Goal: Task Accomplishment & Management: Complete application form

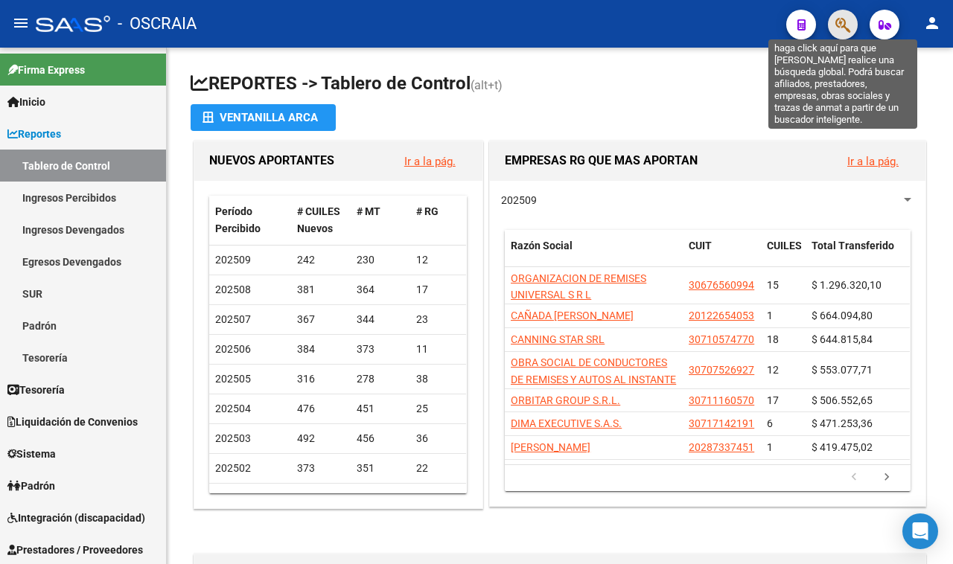
click at [843, 16] on icon "button" at bounding box center [842, 24] width 15 height 17
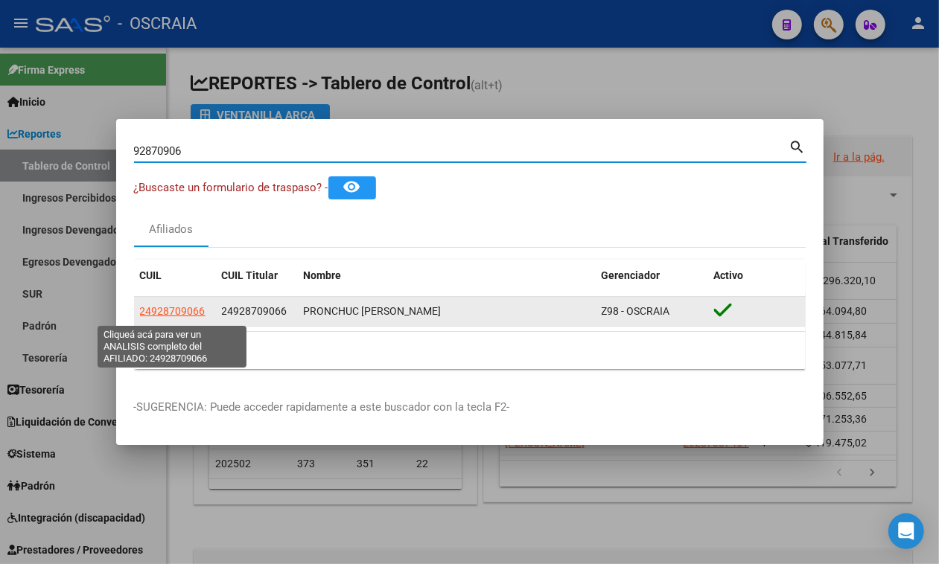
click at [179, 309] on span "24928709066" at bounding box center [173, 311] width 66 height 12
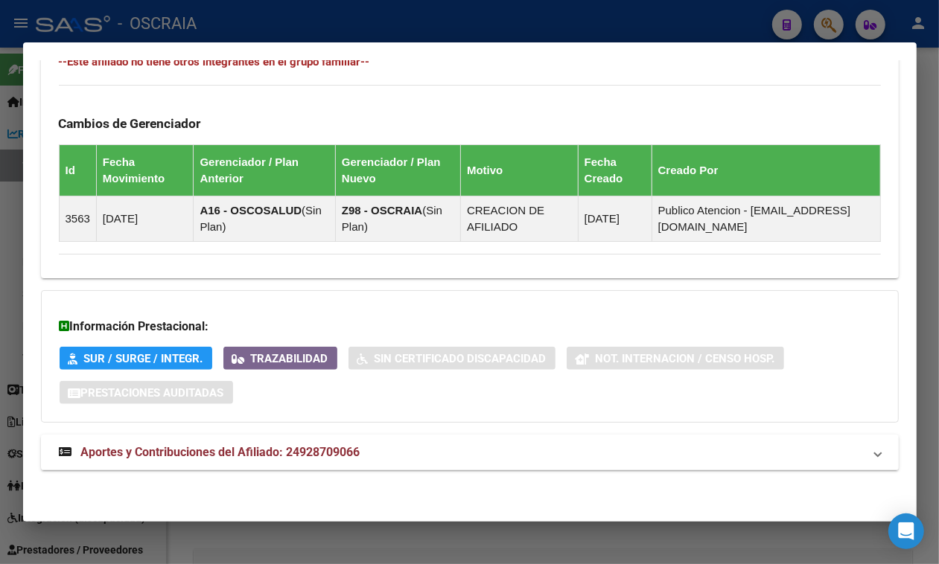
scroll to position [861, 0]
click at [298, 436] on mat-expansion-panel-header "Aportes y Contribuciones del Afiliado: 24928709066" at bounding box center [470, 453] width 858 height 36
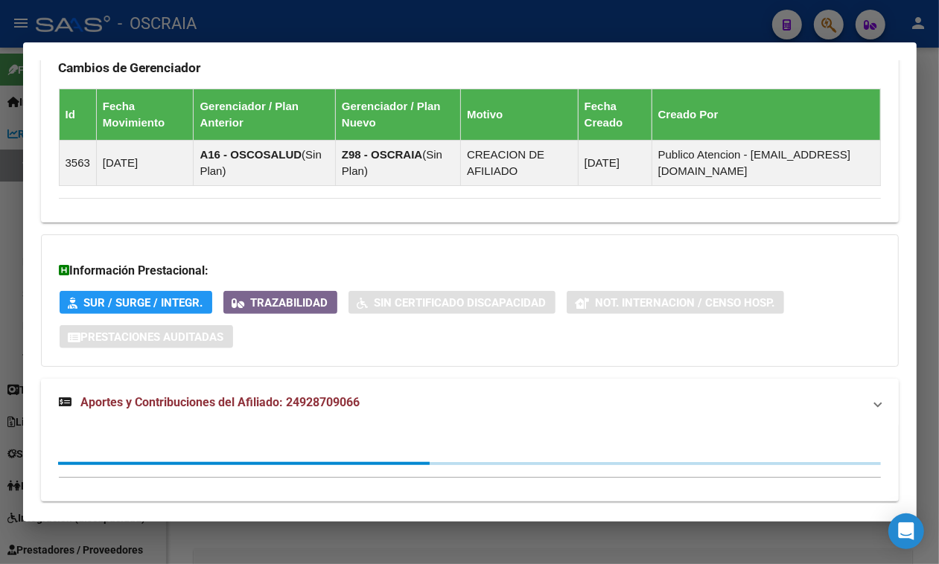
click at [302, 427] on mat-expansion-panel-header "Aportes y Contribuciones del Afiliado: 24928709066" at bounding box center [470, 403] width 858 height 48
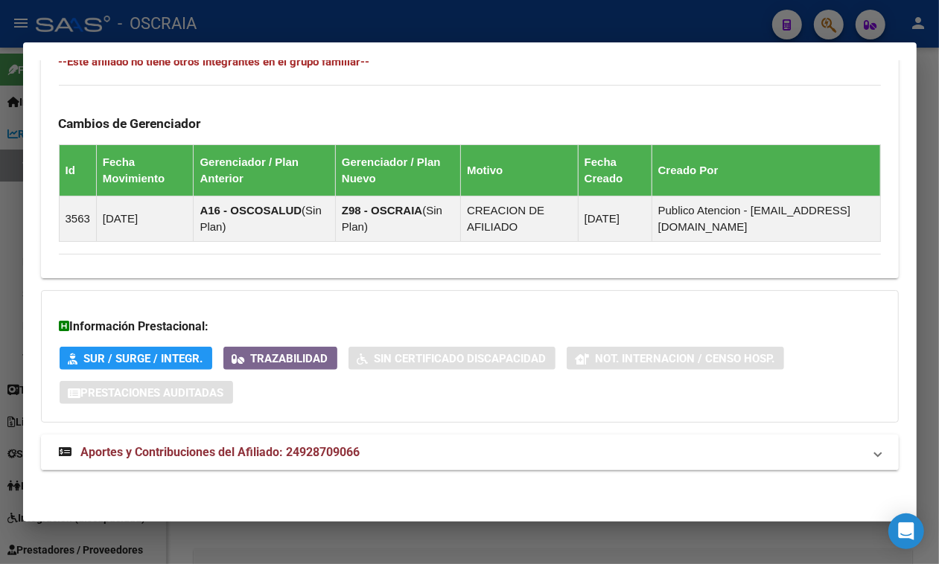
click at [322, 454] on span "Aportes y Contribuciones del Afiliado: 24928709066" at bounding box center [220, 452] width 279 height 14
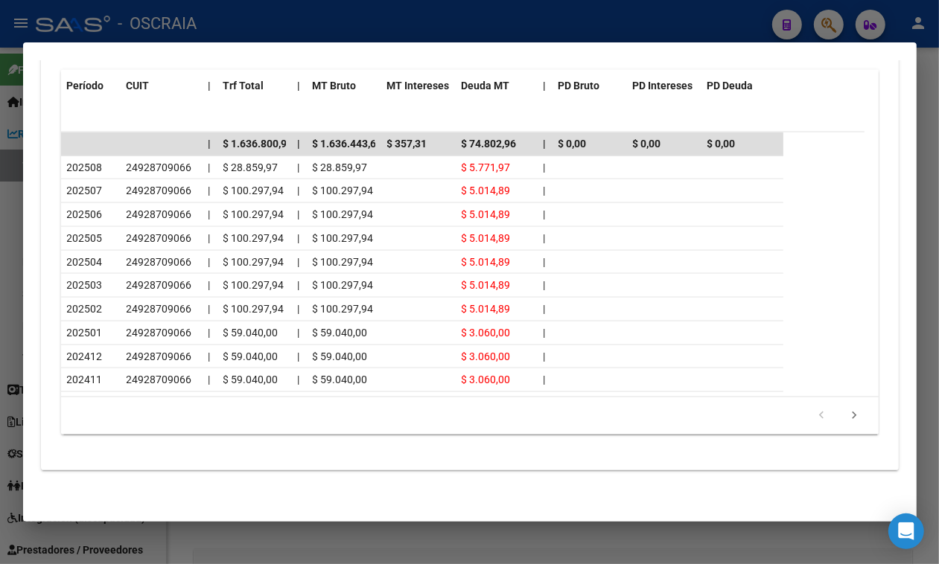
scroll to position [1513, 0]
click at [643, 25] on div at bounding box center [469, 282] width 939 height 564
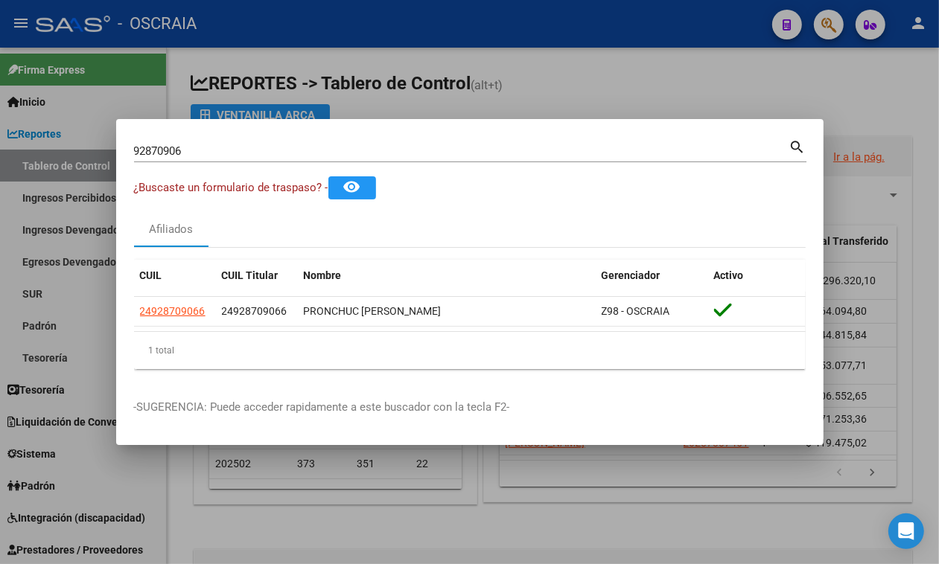
click at [395, 150] on input "92870906" at bounding box center [461, 150] width 655 height 13
paste input "20-17367805-4"
type input "20173678054"
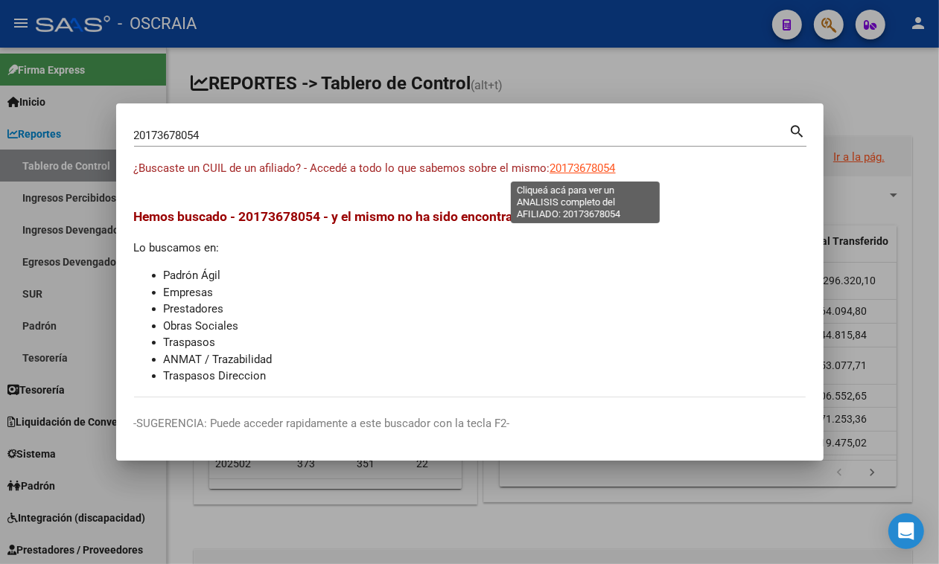
click at [586, 165] on span "20173678054" at bounding box center [583, 168] width 66 height 13
type textarea "20173678054"
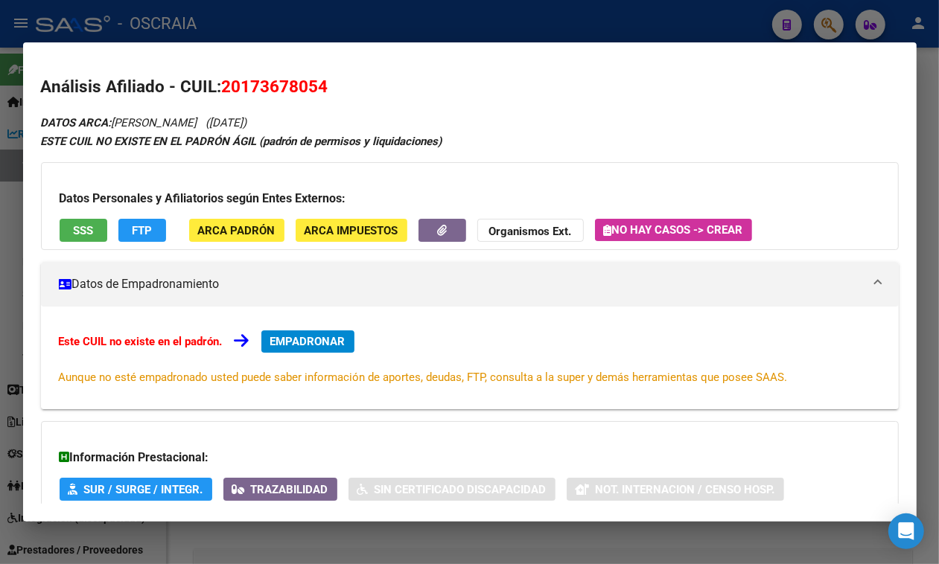
scroll to position [147, 0]
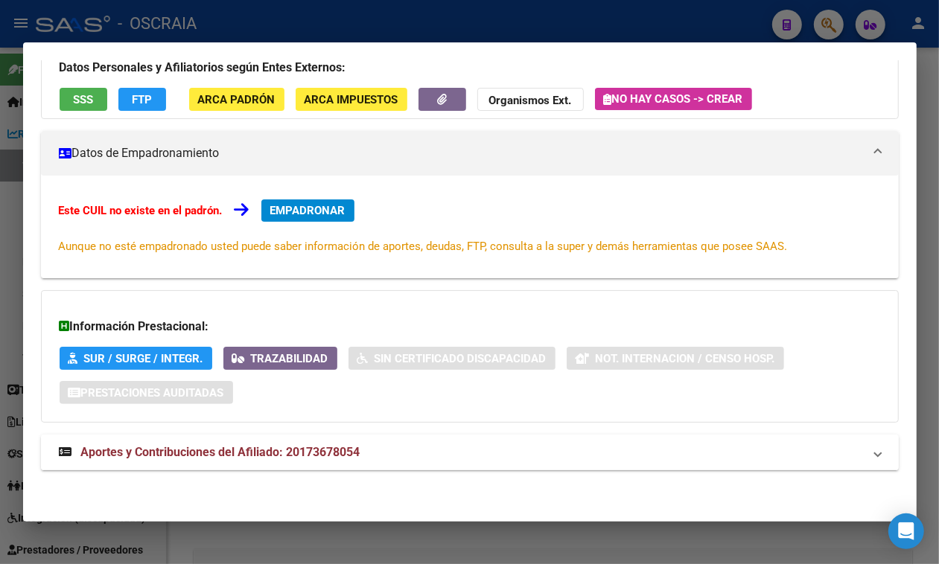
click at [328, 445] on strong "Aportes y Contribuciones del Afiliado: 20173678054" at bounding box center [210, 453] width 302 height 18
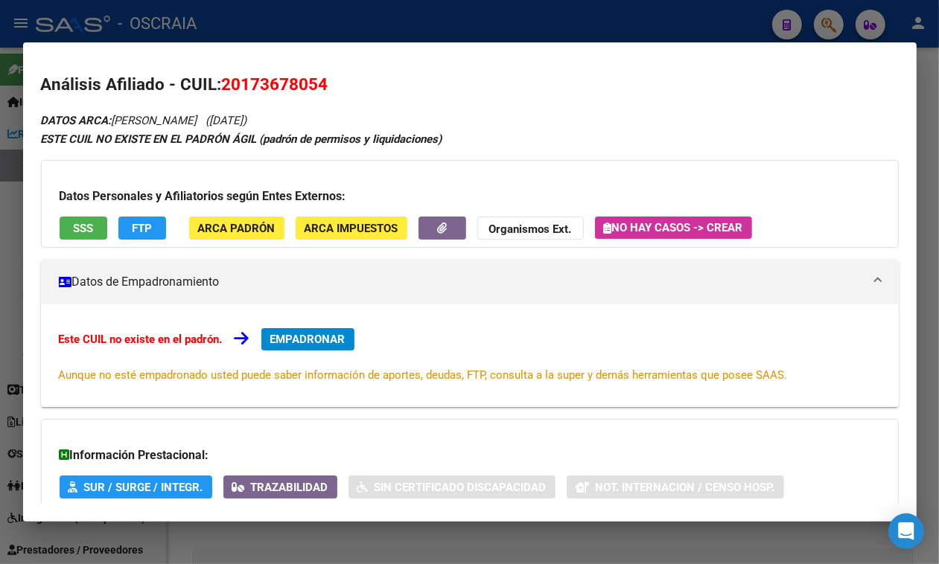
scroll to position [0, 0]
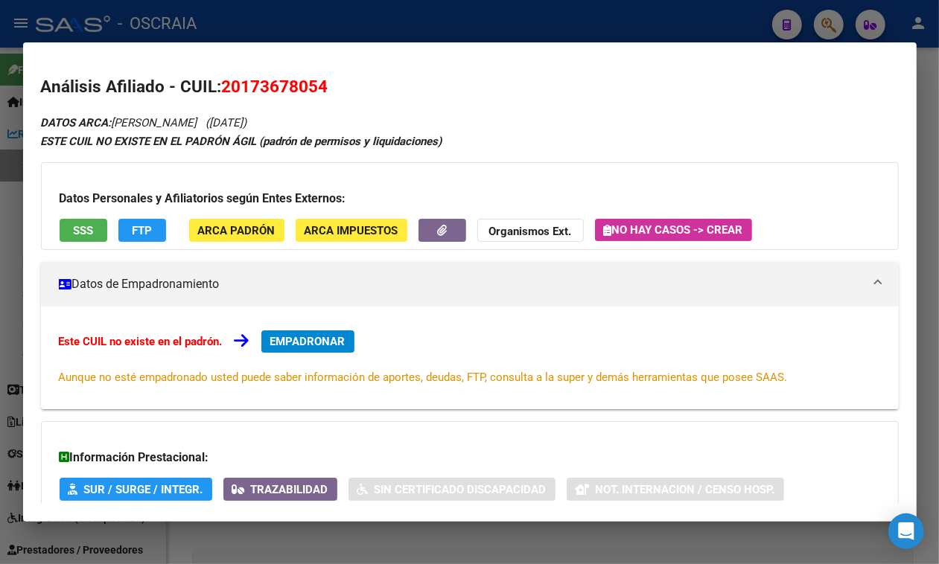
click at [305, 94] on span "20173678054" at bounding box center [275, 86] width 106 height 19
copy span "20173678054"
click at [449, 6] on div at bounding box center [469, 282] width 939 height 564
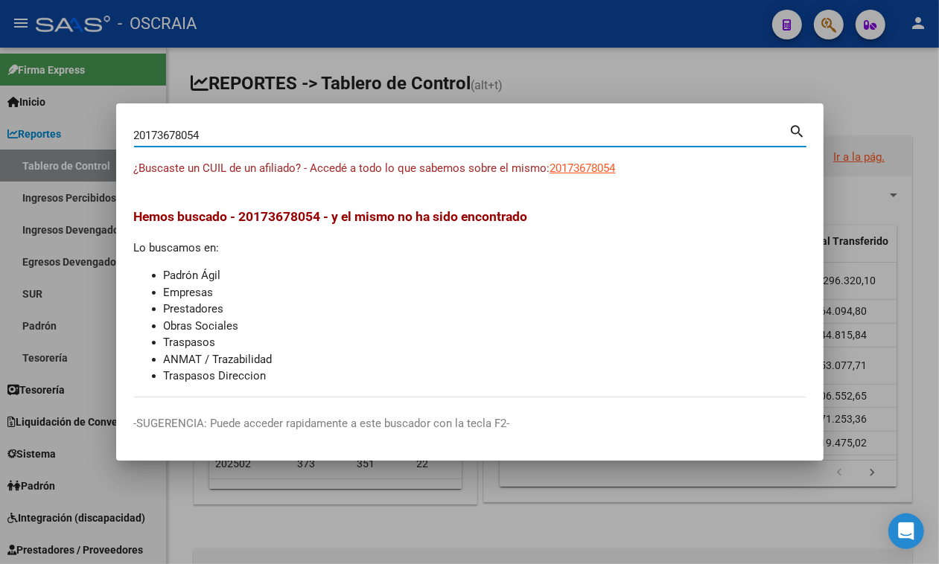
drag, startPoint x: 367, startPoint y: 134, endPoint x: 71, endPoint y: 130, distance: 296.4
click at [89, 124] on div "20173678054 Buscar (apellido, dni, cuil, nro traspaso, cuit, obra social) searc…" at bounding box center [469, 282] width 939 height 564
paste input "-25747663-5"
click at [285, 133] on input "20257476635" at bounding box center [461, 135] width 655 height 13
click at [284, 133] on input "20257476635" at bounding box center [461, 135] width 655 height 13
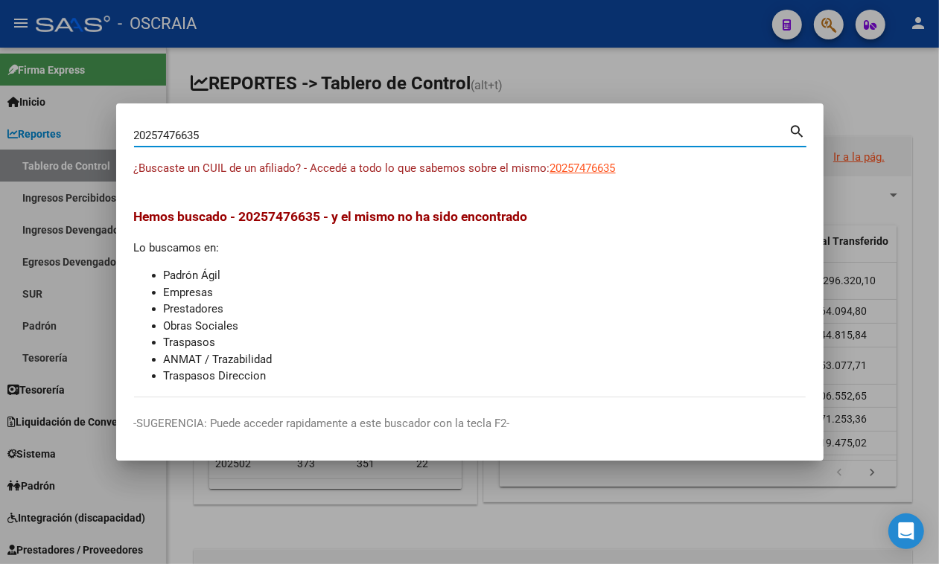
click at [284, 133] on input "20257476635" at bounding box center [461, 135] width 655 height 13
paste input "-95988286-0"
type input "20959882860"
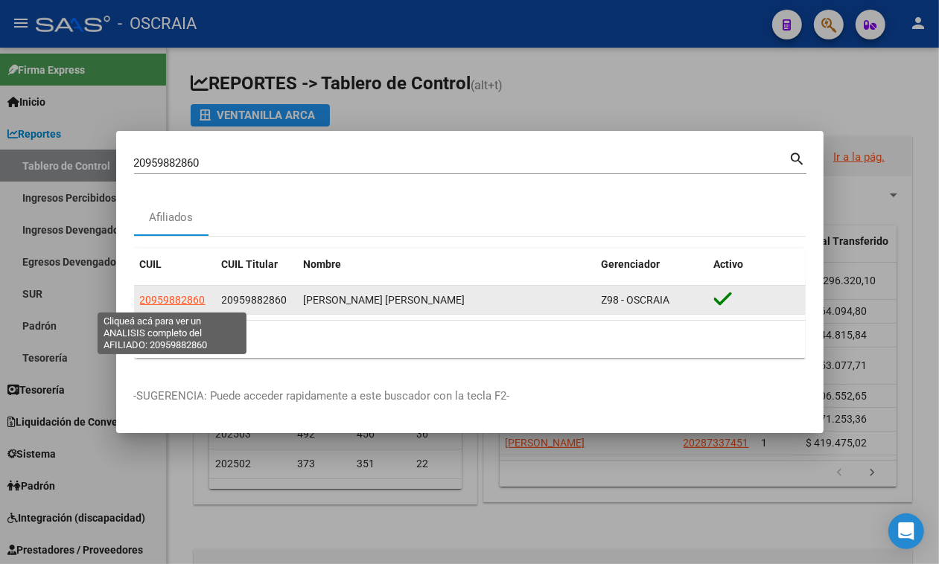
click at [168, 300] on span "20959882860" at bounding box center [173, 300] width 66 height 12
type textarea "20959882860"
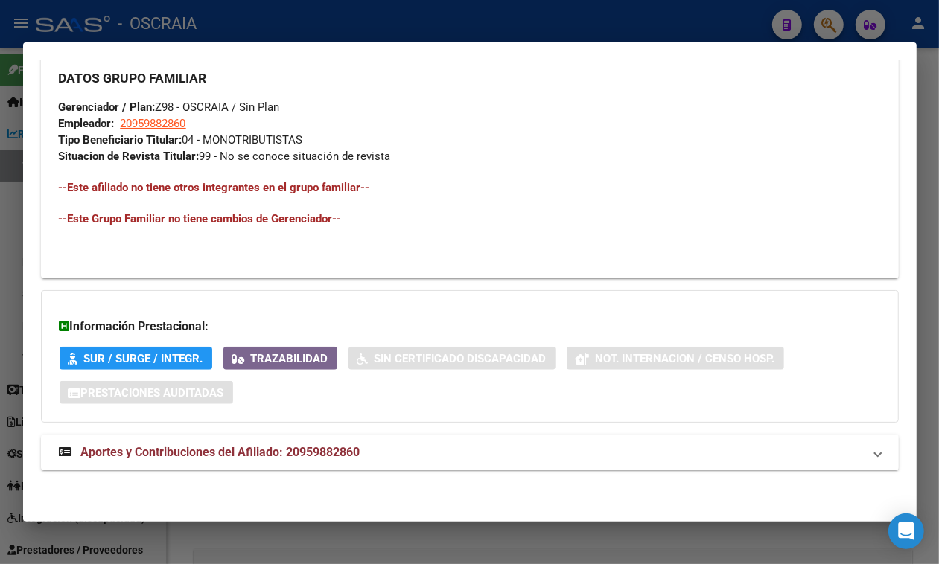
scroll to position [752, 0]
click at [197, 455] on span "Aportes y Contribuciones del Afiliado: 20959882860" at bounding box center [220, 452] width 279 height 14
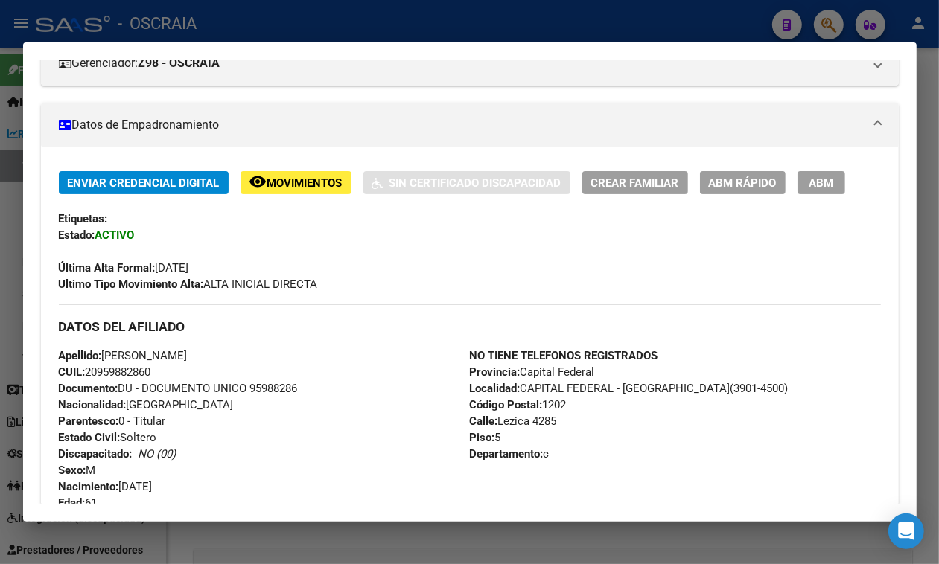
scroll to position [0, 0]
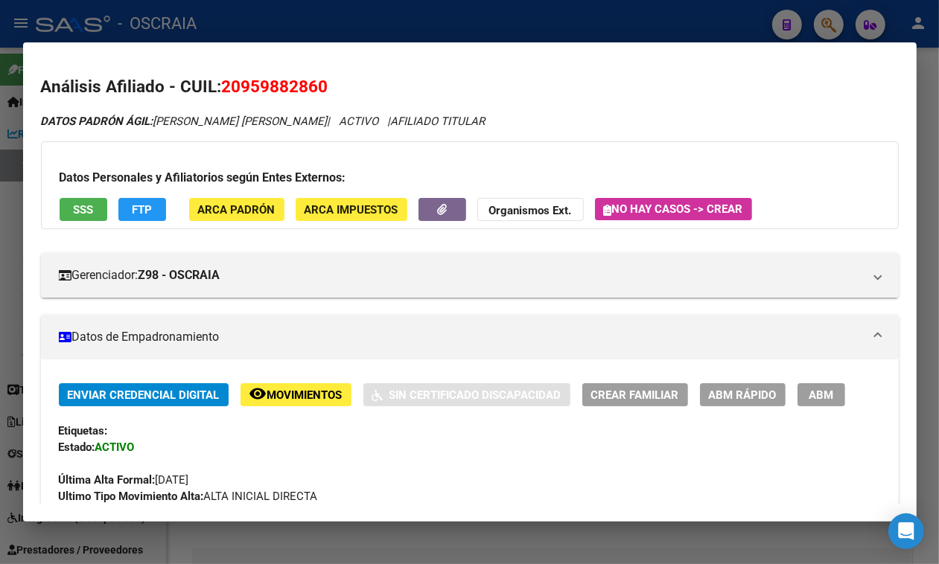
click at [241, 87] on span "20959882860" at bounding box center [275, 86] width 106 height 19
copy span "20959882860"
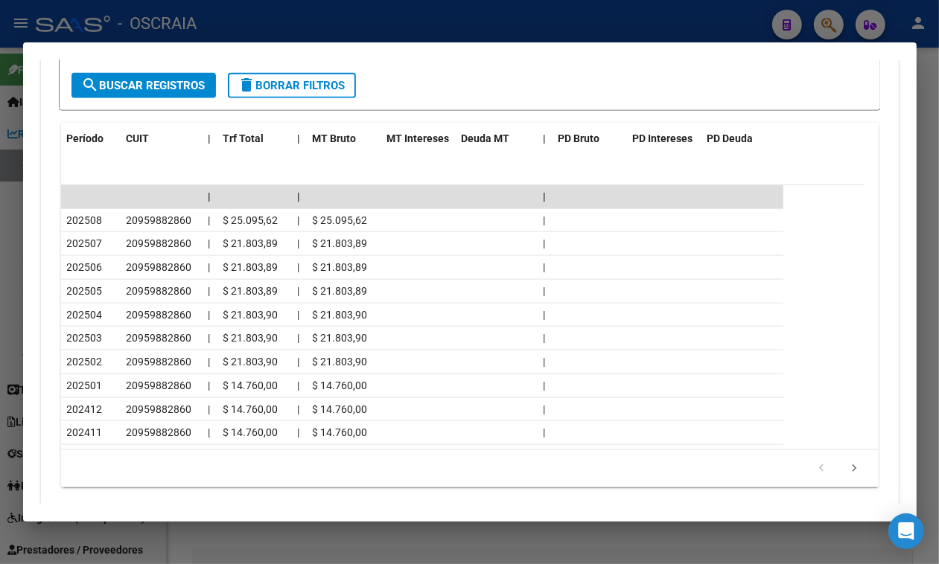
scroll to position [1422, 0]
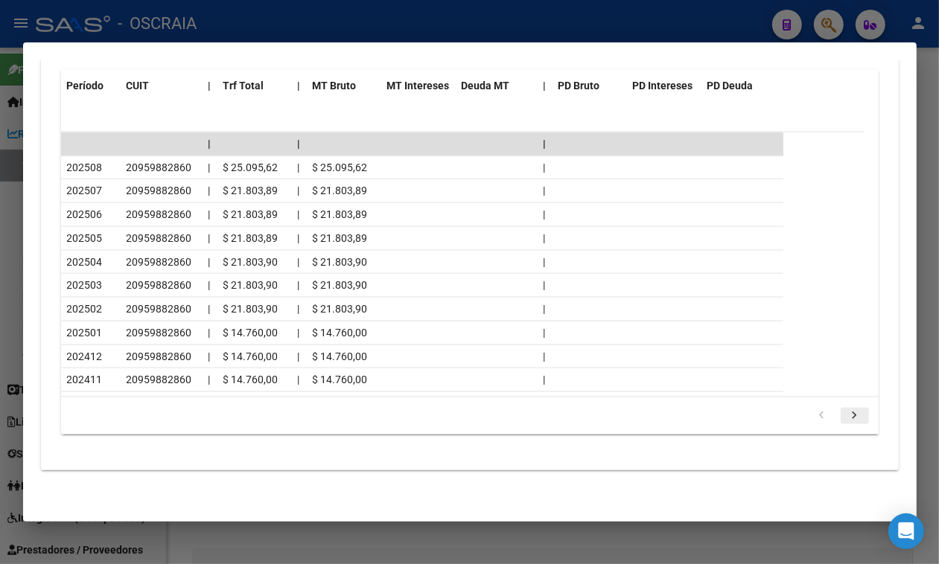
drag, startPoint x: 856, startPoint y: 415, endPoint x: 843, endPoint y: 417, distance: 13.6
click at [853, 415] on li at bounding box center [854, 416] width 33 height 25
click at [845, 417] on icon "go to next page" at bounding box center [854, 418] width 19 height 18
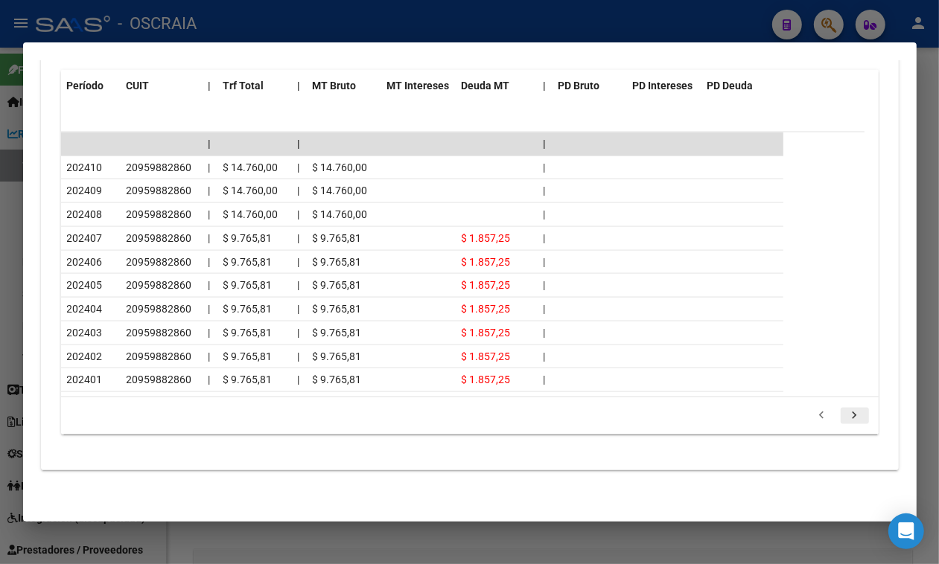
click at [845, 417] on icon "go to next page" at bounding box center [854, 418] width 19 height 18
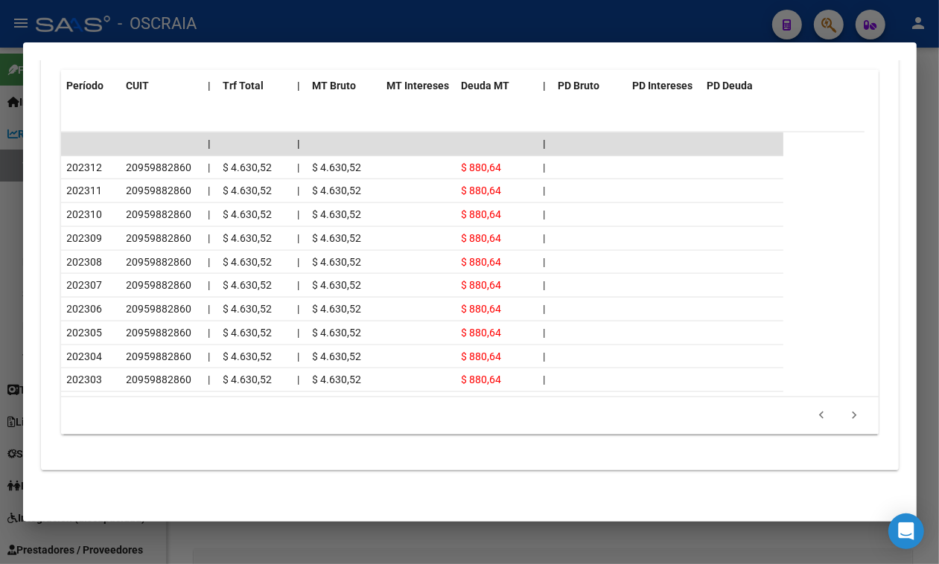
click at [845, 425] on icon "go to next page" at bounding box center [854, 418] width 19 height 18
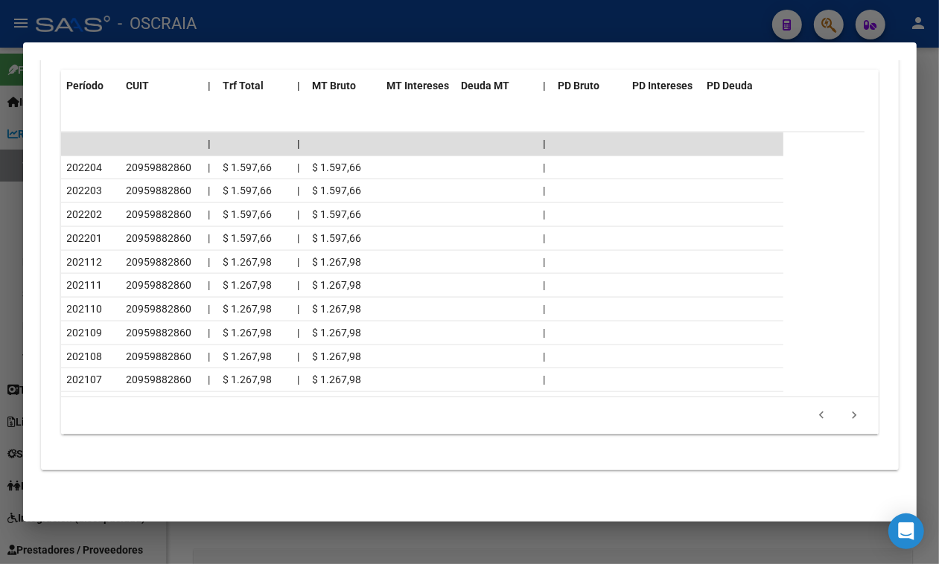
click at [845, 425] on icon "go to next page" at bounding box center [854, 418] width 19 height 18
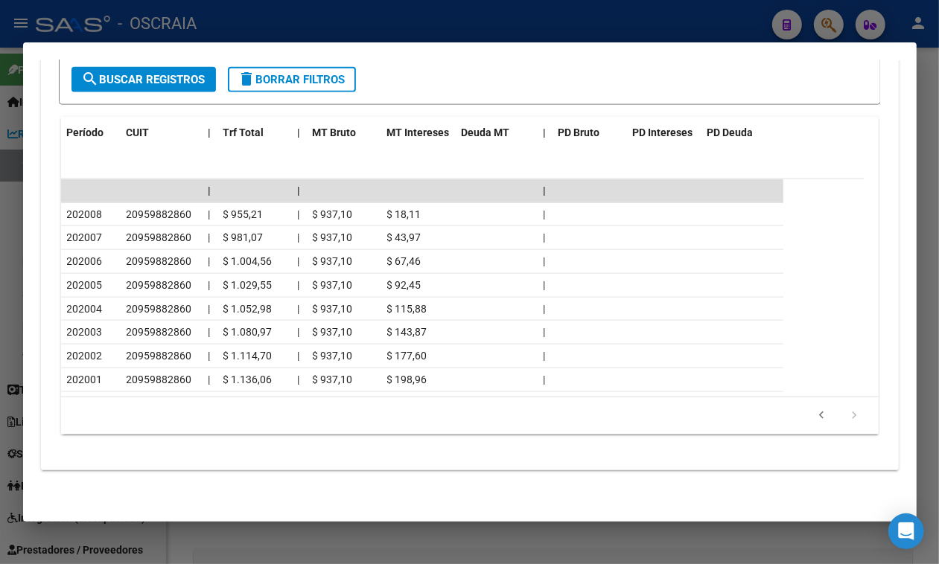
scroll to position [1375, 0]
click at [812, 411] on icon "go to previous page" at bounding box center [821, 418] width 19 height 18
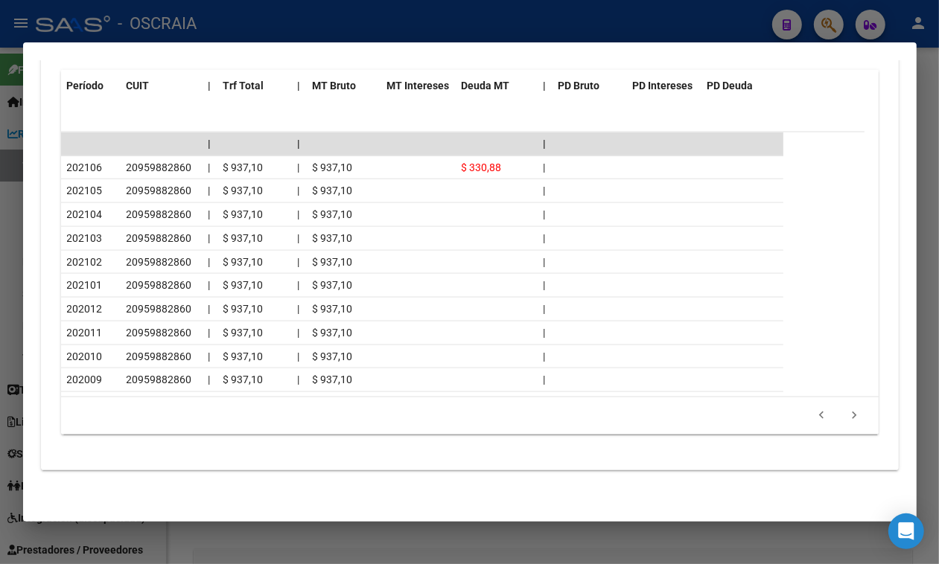
click at [840, 447] on div "Filtros Período Desde (AAAAMM) Período Hasta (AAAAMM) search Buscar Registros d…" at bounding box center [470, 187] width 822 height 517
click at [845, 427] on icon "go to next page" at bounding box center [854, 418] width 19 height 18
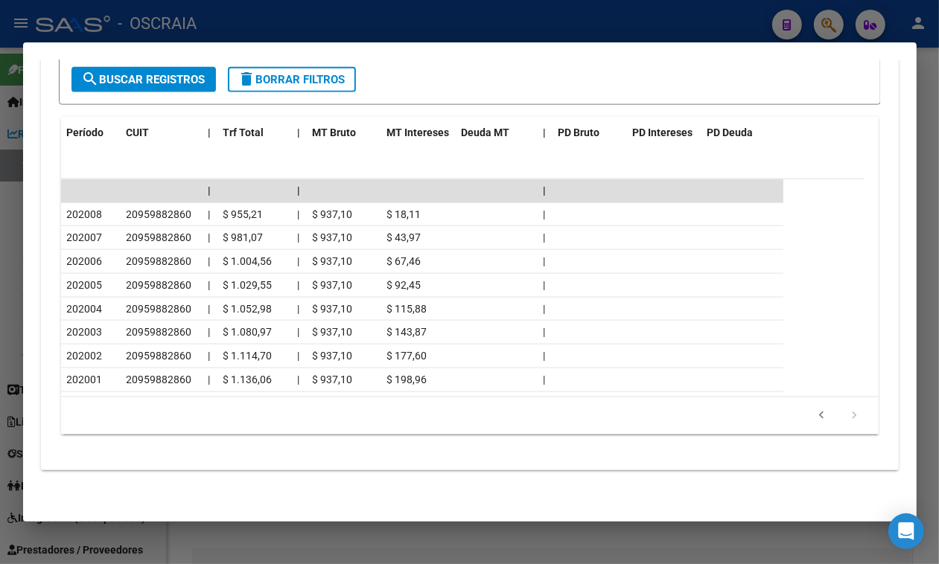
click at [812, 419] on icon "go to previous page" at bounding box center [821, 418] width 19 height 18
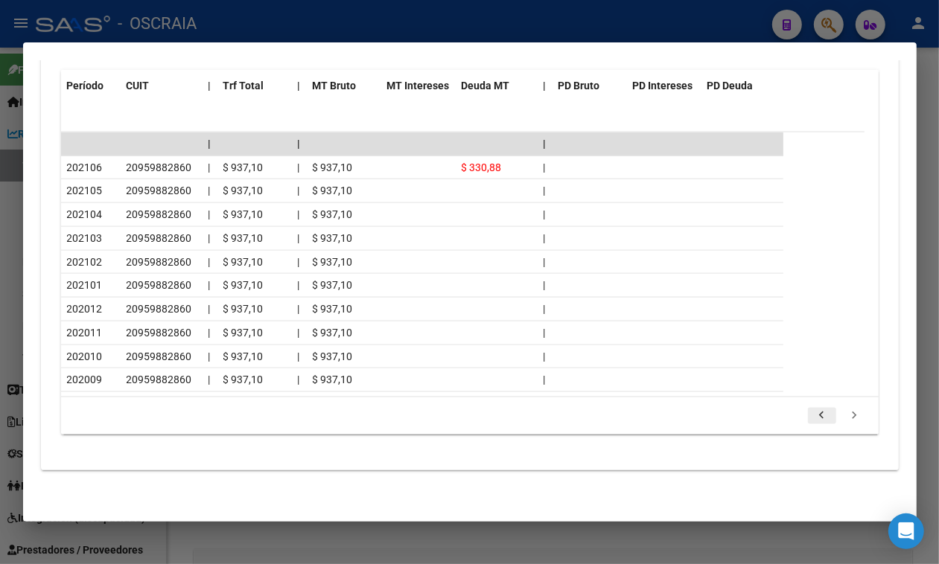
click at [813, 427] on icon "go to previous page" at bounding box center [821, 418] width 19 height 18
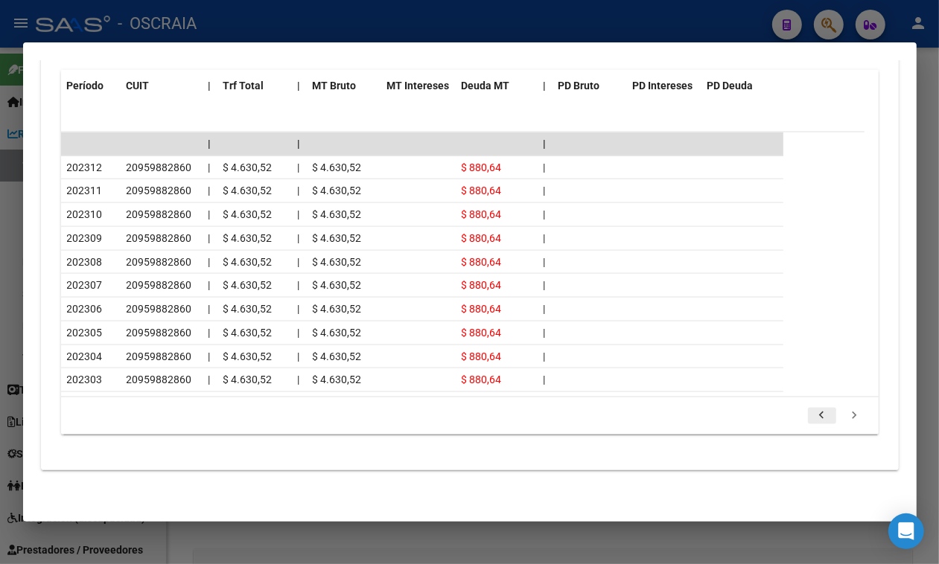
click at [813, 427] on icon "go to previous page" at bounding box center [821, 418] width 19 height 18
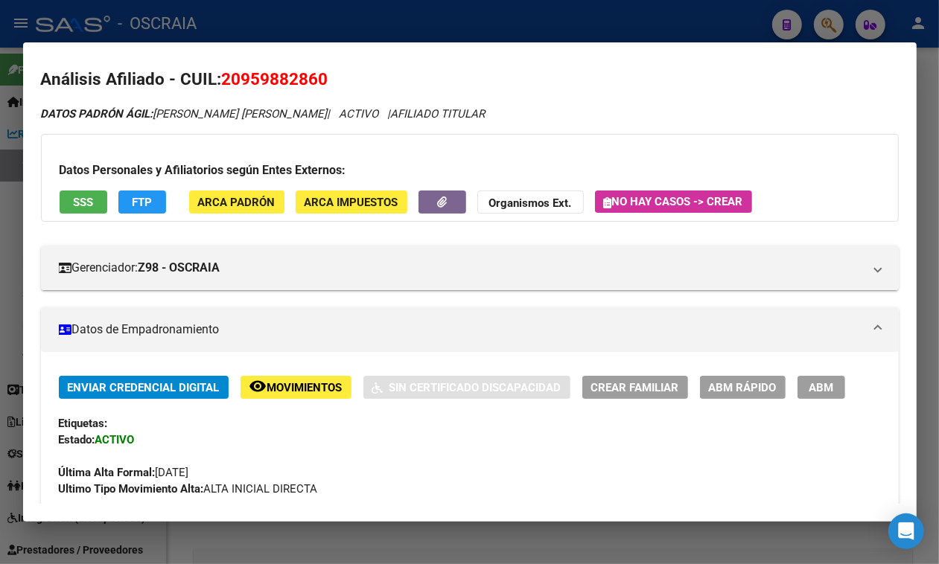
scroll to position [0, 0]
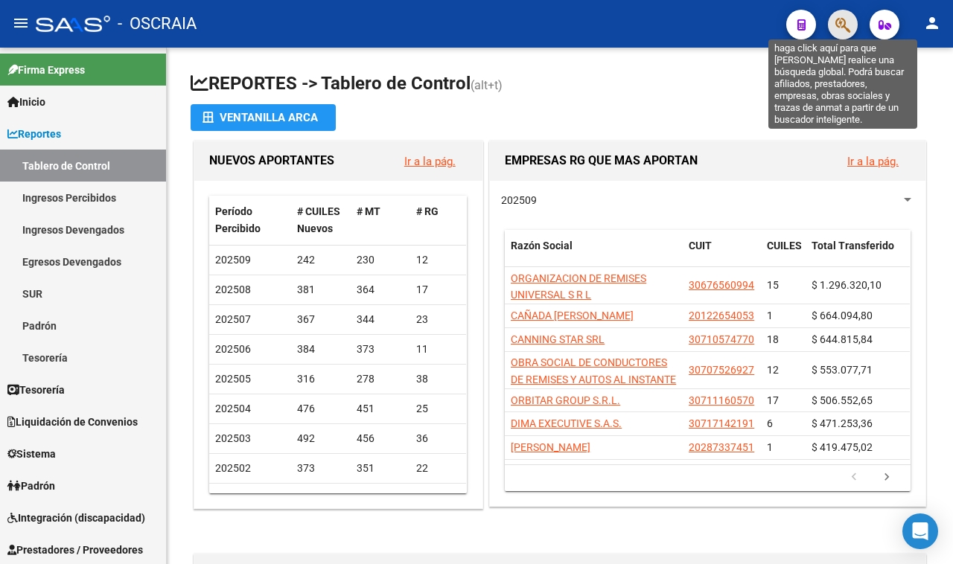
click at [842, 22] on icon "button" at bounding box center [842, 24] width 15 height 17
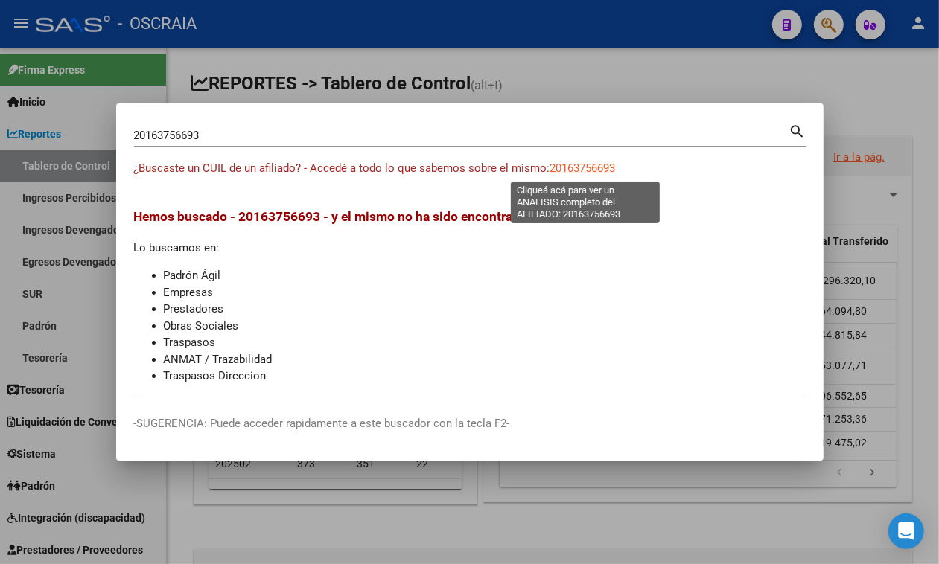
click at [560, 165] on span "20163756693" at bounding box center [583, 168] width 66 height 13
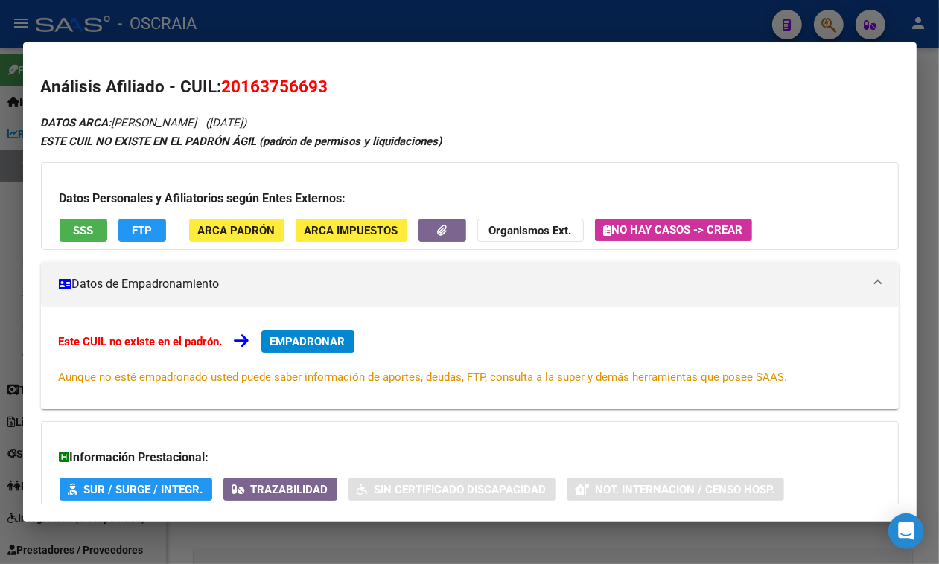
click at [273, 77] on span "20163756693" at bounding box center [275, 86] width 106 height 19
copy span "20163756693"
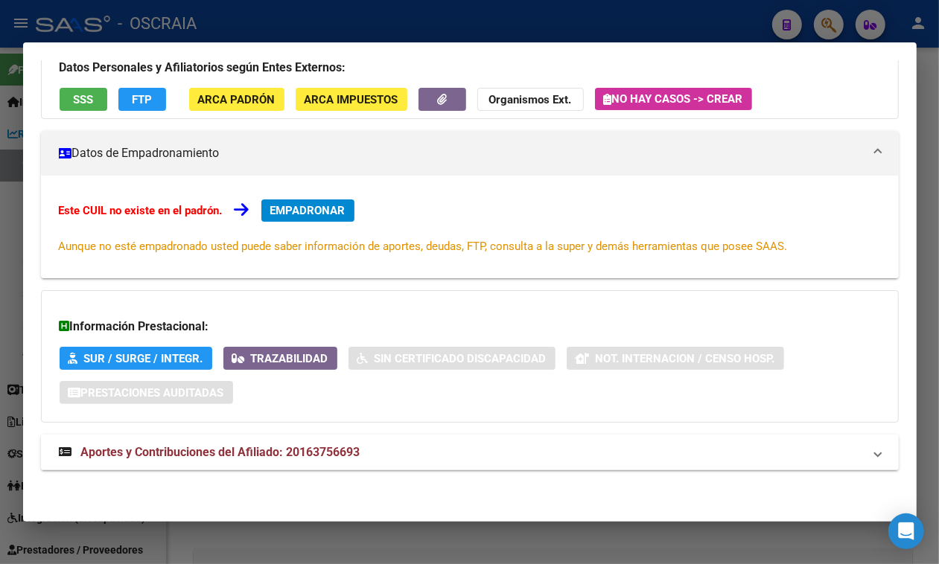
scroll to position [147, 0]
click at [247, 439] on mat-expansion-panel-header "Aportes y Contribuciones del Afiliado: 20163756693" at bounding box center [470, 453] width 858 height 36
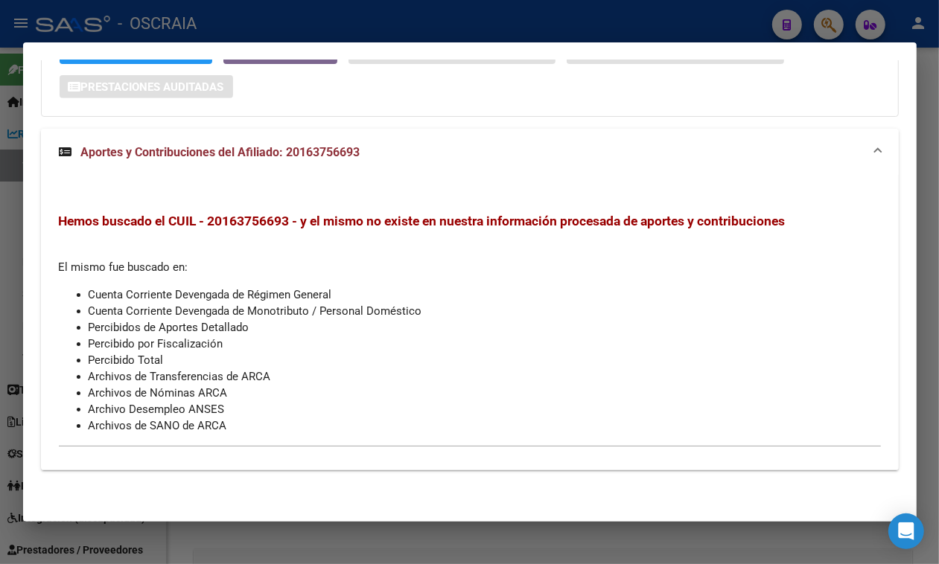
scroll to position [0, 0]
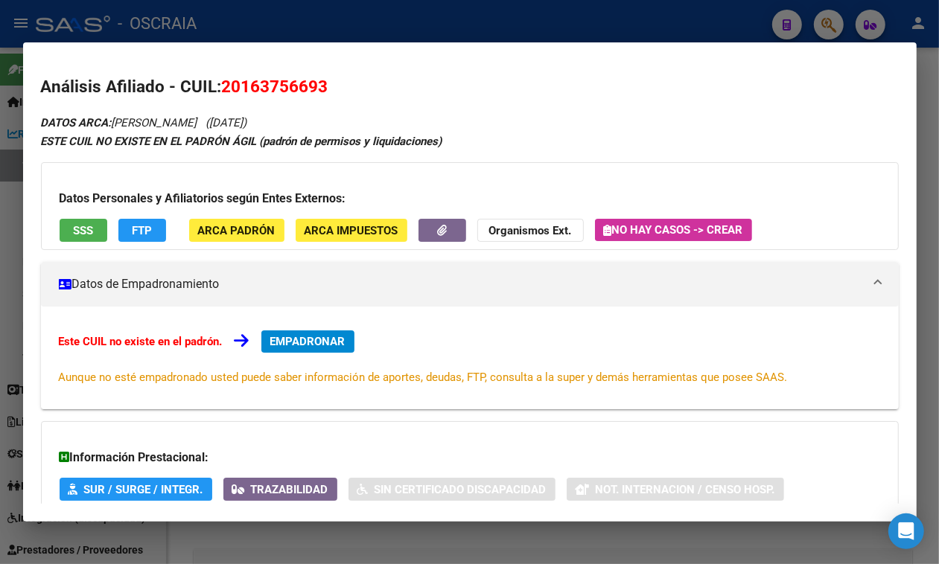
click at [258, 91] on span "20163756693" at bounding box center [275, 86] width 106 height 19
copy span "20163756693"
click at [346, 26] on div at bounding box center [469, 282] width 939 height 564
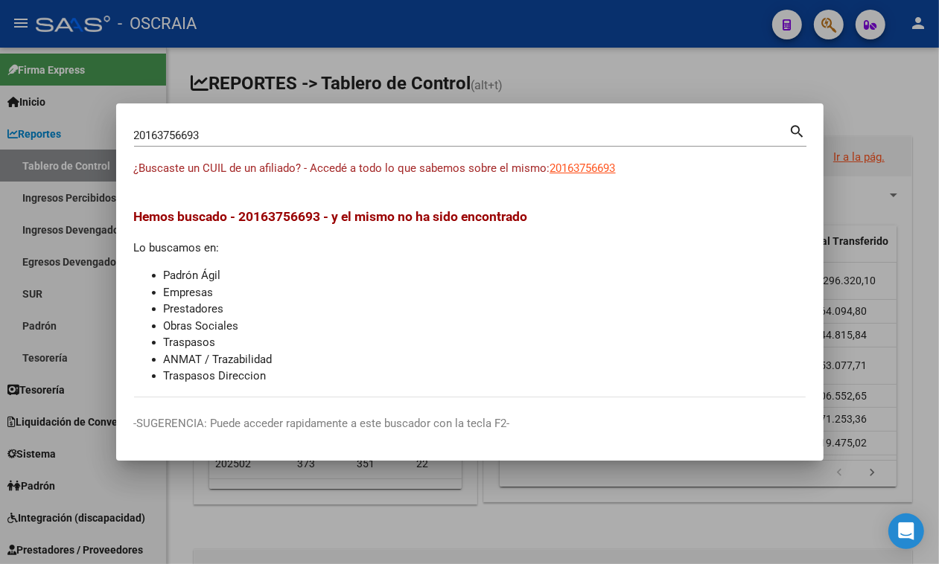
click at [290, 139] on input "20163756693" at bounding box center [461, 135] width 655 height 13
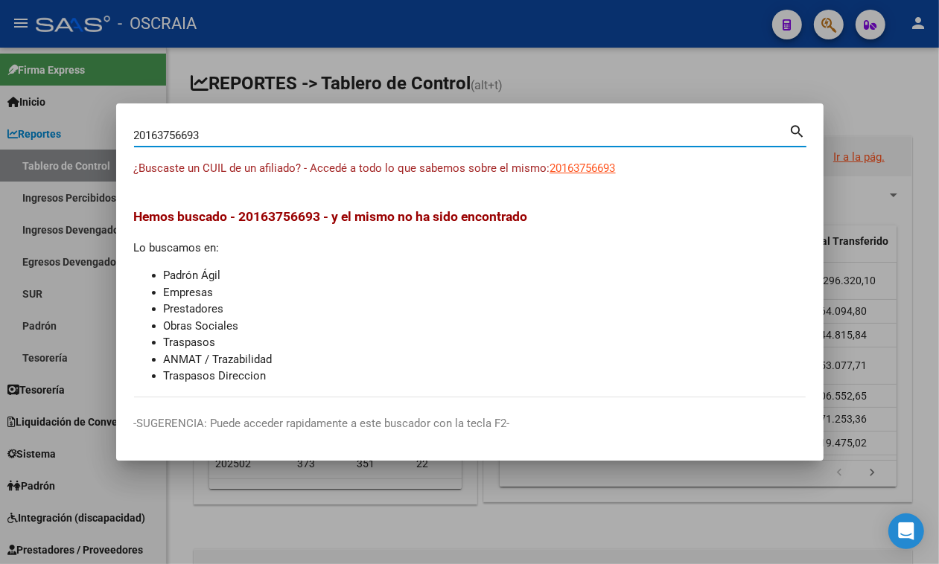
click at [290, 139] on input "20163756693" at bounding box center [461, 135] width 655 height 13
paste input "-95988286-0"
type input "20959882860"
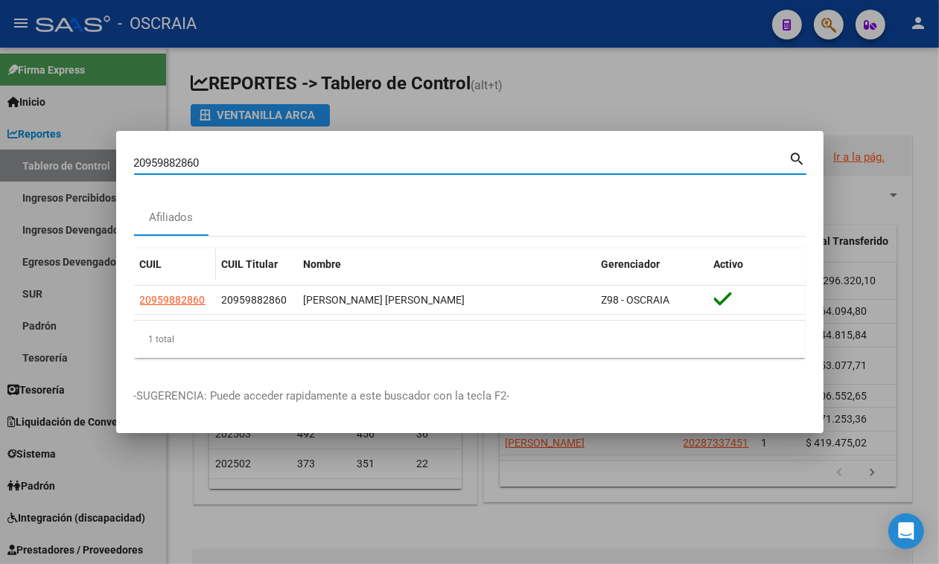
click at [173, 279] on datatable-header-cell "CUIL" at bounding box center [175, 265] width 82 height 32
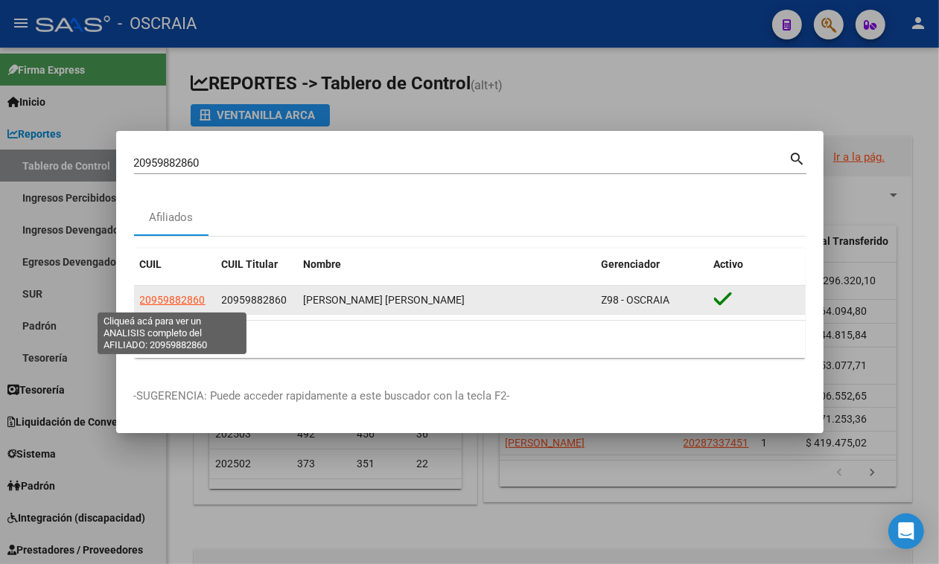
click at [159, 305] on span "20959882860" at bounding box center [173, 300] width 66 height 12
type textarea "20959882860"
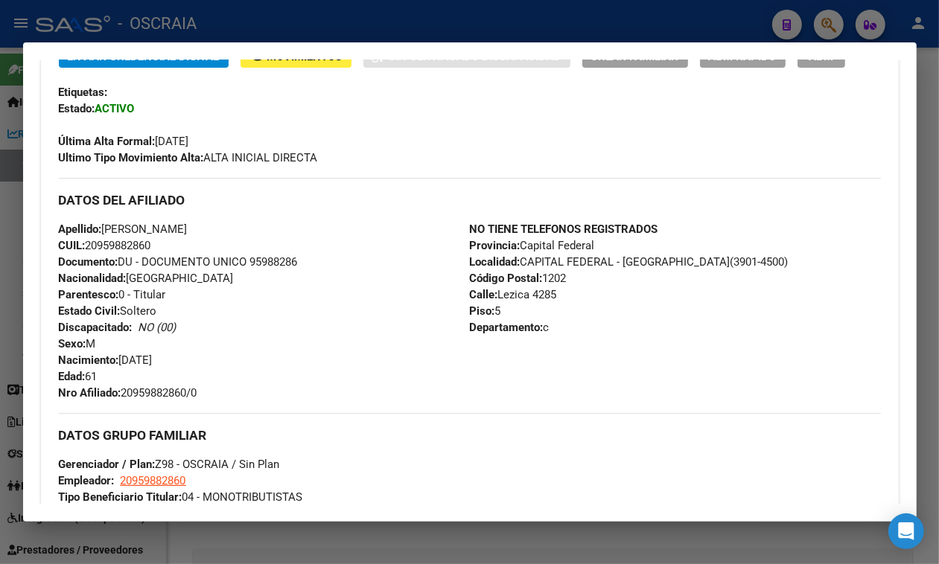
scroll to position [372, 0]
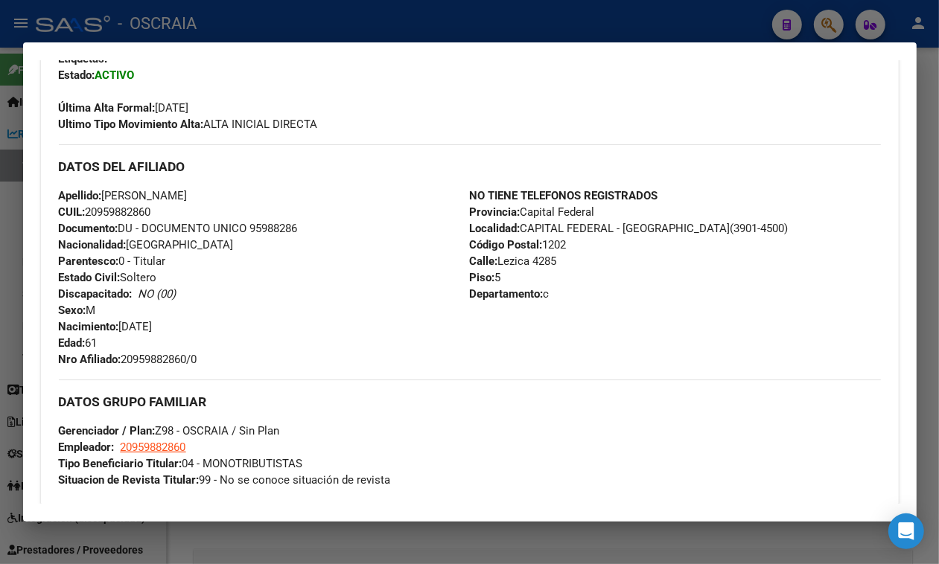
drag, startPoint x: 121, startPoint y: 378, endPoint x: 187, endPoint y: 373, distance: 66.4
click at [187, 368] on div "Apellido: [PERSON_NAME] CUIL: 20959882860 Documento: DU - DOCUMENTO UNICO 95988…" at bounding box center [264, 278] width 411 height 180
copy span "[DATE]"
click at [413, 11] on div at bounding box center [469, 282] width 939 height 564
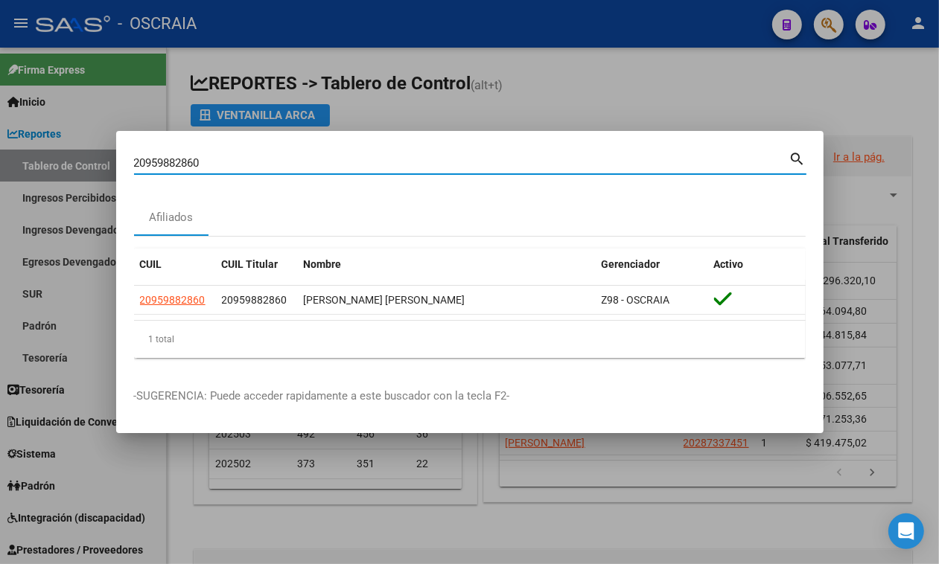
drag, startPoint x: 217, startPoint y: 158, endPoint x: 0, endPoint y: 129, distance: 219.4
click at [0, 129] on div "20959882860 Buscar (apellido, dni, cuil, nro traspaso, cuit, obra social) searc…" at bounding box center [469, 282] width 939 height 564
paste input "7-18908408-6"
type input "27189084086"
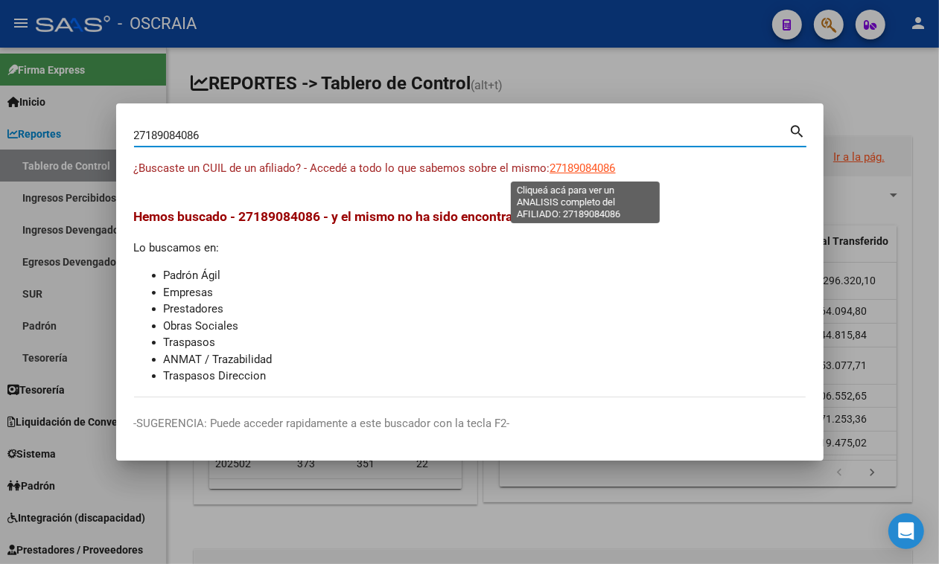
click at [597, 170] on span "27189084086" at bounding box center [583, 168] width 66 height 13
type textarea "27189084086"
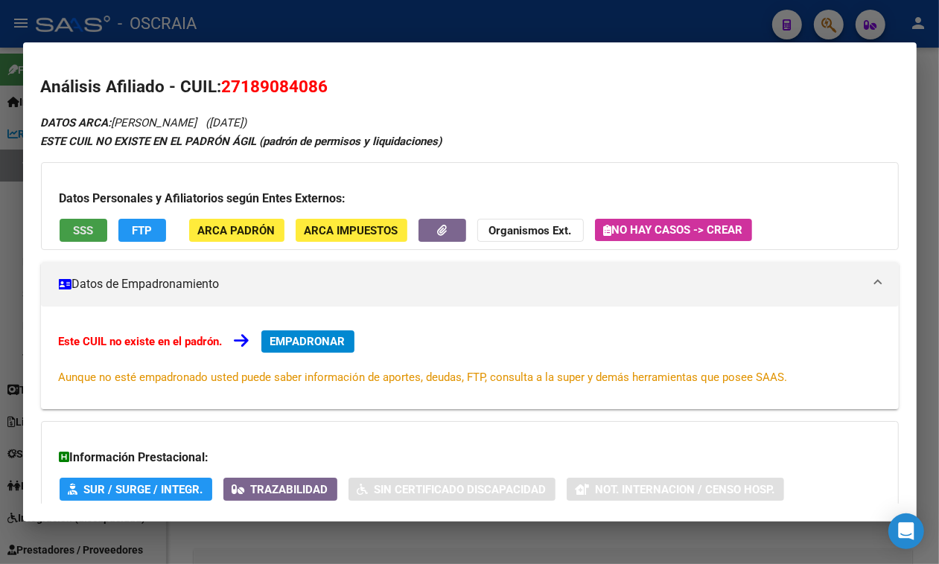
click at [77, 240] on button "SSS" at bounding box center [84, 230] width 48 height 23
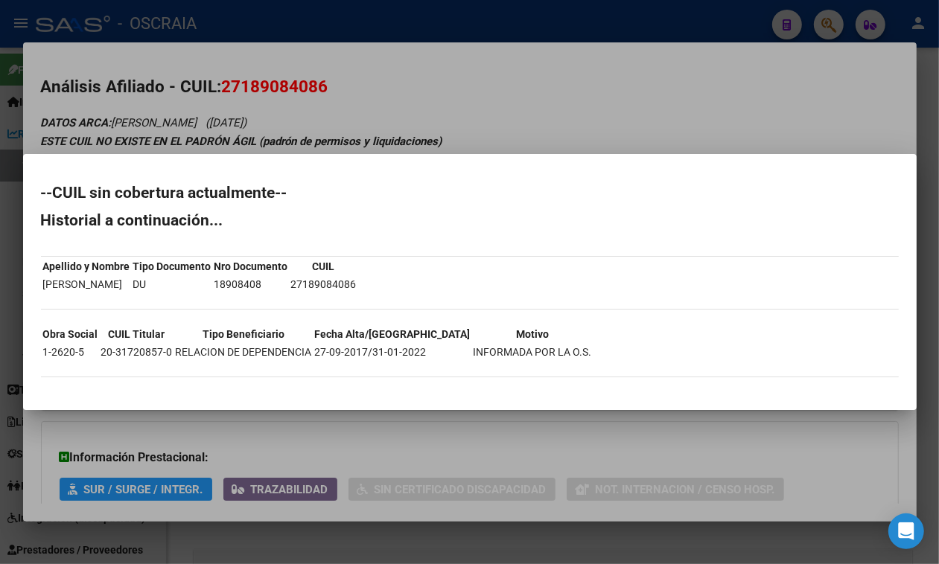
click at [235, 110] on div at bounding box center [469, 282] width 939 height 564
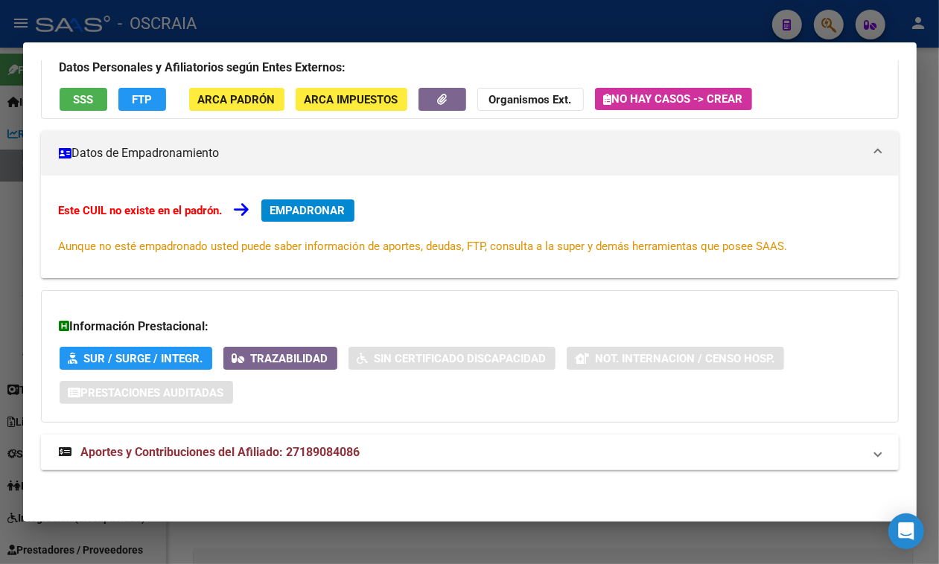
scroll to position [147, 0]
click at [227, 439] on mat-expansion-panel-header "Aportes y Contribuciones del Afiliado: 27189084086" at bounding box center [470, 453] width 858 height 36
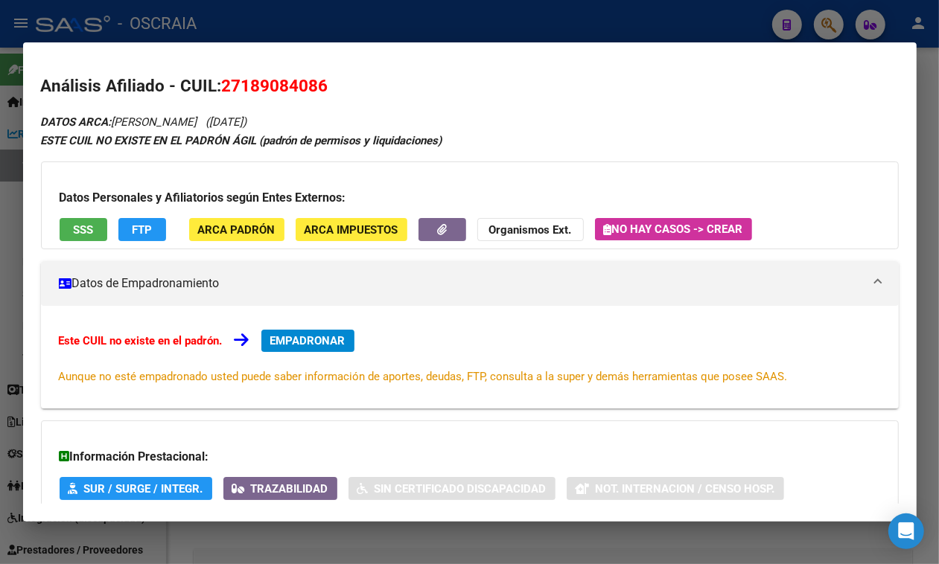
scroll to position [0, 0]
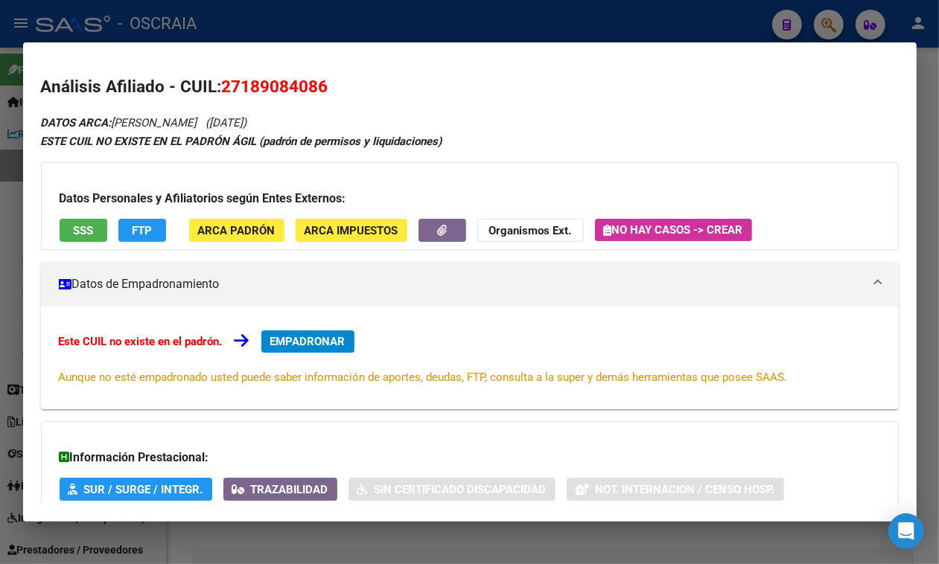
click at [269, 95] on span "27189084086" at bounding box center [275, 86] width 106 height 19
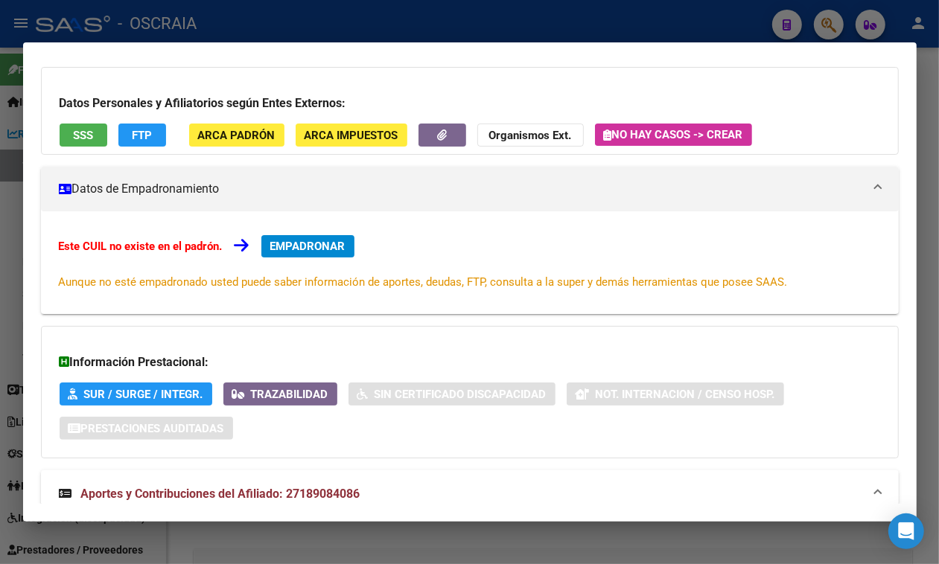
scroll to position [47, 0]
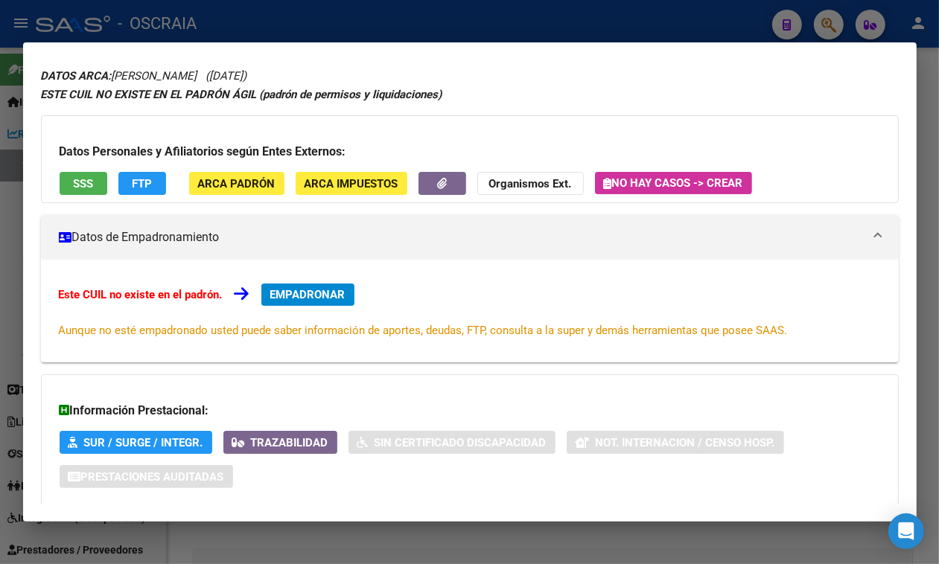
click at [311, 296] on span "EMPADRONAR" at bounding box center [307, 294] width 75 height 13
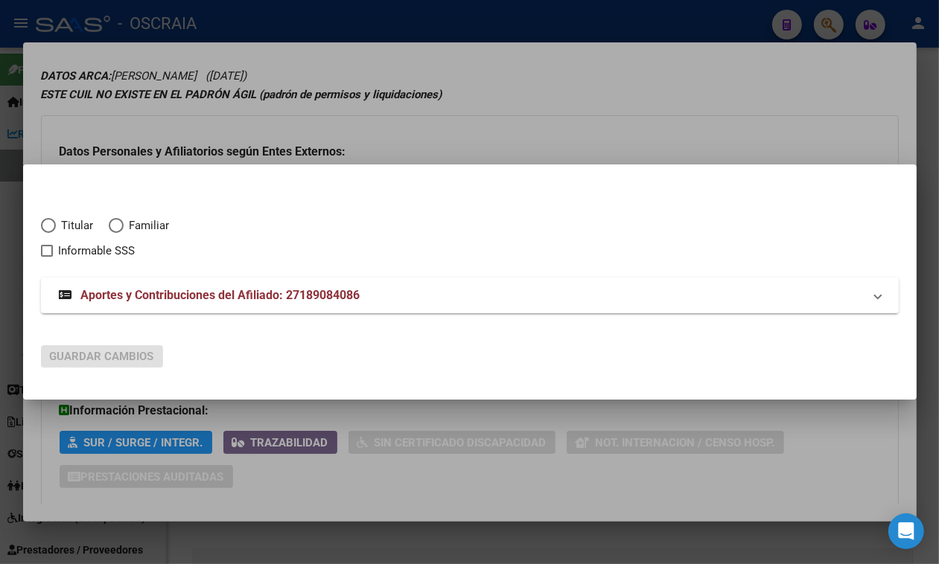
click at [51, 212] on div "Titular Familiar Informable SSS" at bounding box center [470, 230] width 858 height 60
click at [54, 225] on span "Elija una opción" at bounding box center [48, 225] width 15 height 15
click at [54, 225] on input "Titular" at bounding box center [48, 225] width 15 height 15
radio input "true"
checkbox input "true"
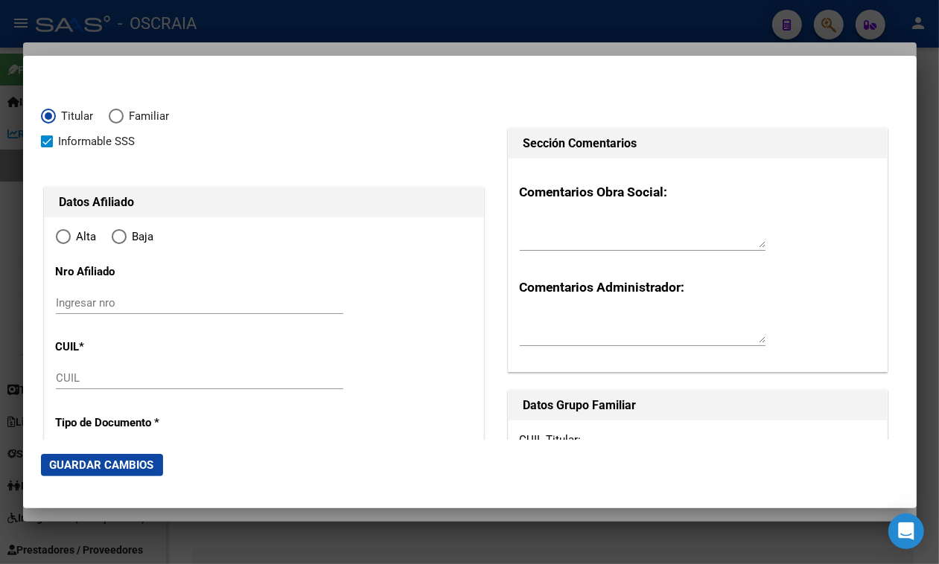
type input "27-18908408-6"
type input "18908408"
type input "ESPINOZA"
type input "[PERSON_NAME]"
type input "[DATE]"
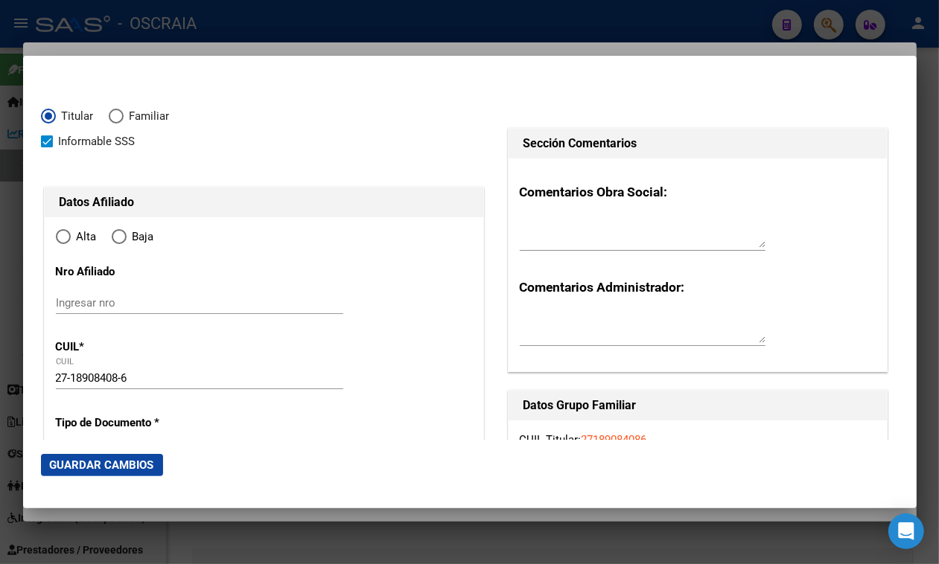
type input "[PERSON_NAME] (QUILMES)"
type input "1881"
type input "859"
type input "2179"
radio input "true"
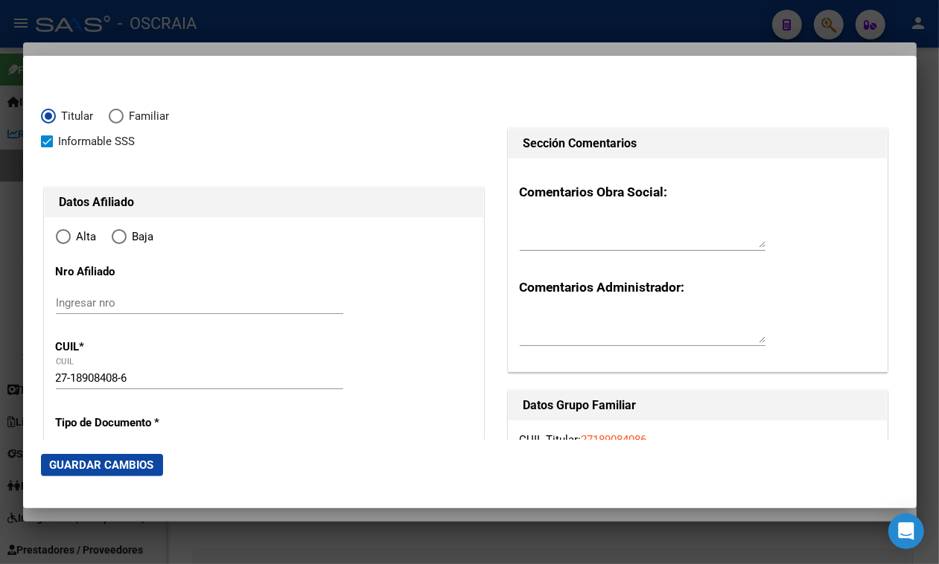
click at [146, 302] on input "Ingresar nro" at bounding box center [199, 302] width 287 height 13
type input "[PERSON_NAME] (QUILMES)"
paste input "27189084086"
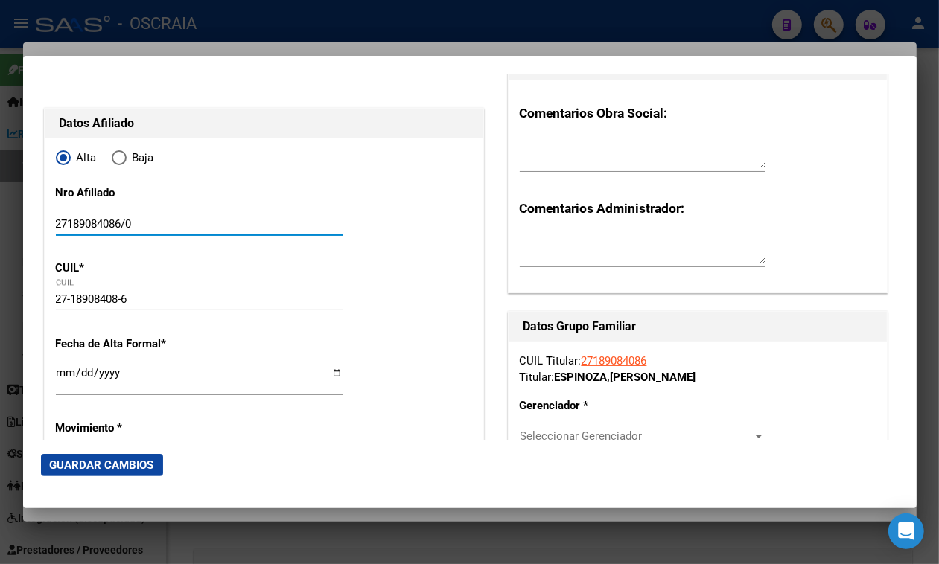
scroll to position [279, 0]
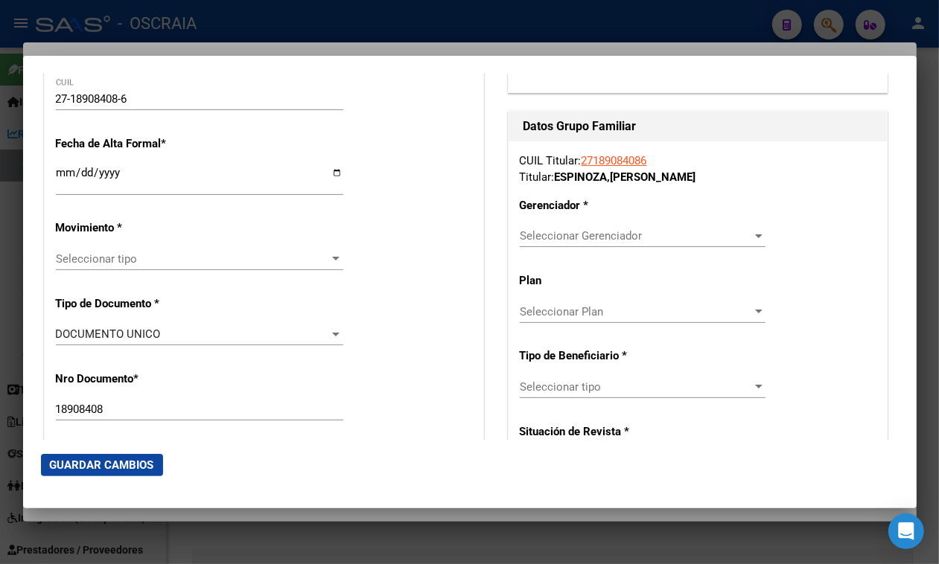
type input "27189084086/0"
click at [57, 173] on input "Ingresar fecha" at bounding box center [199, 179] width 287 height 24
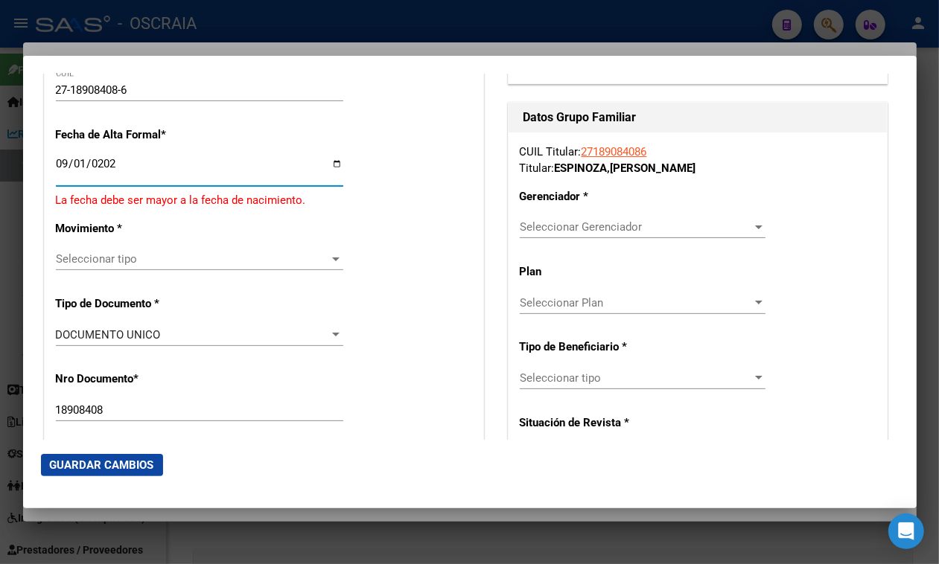
type input "[DATE]"
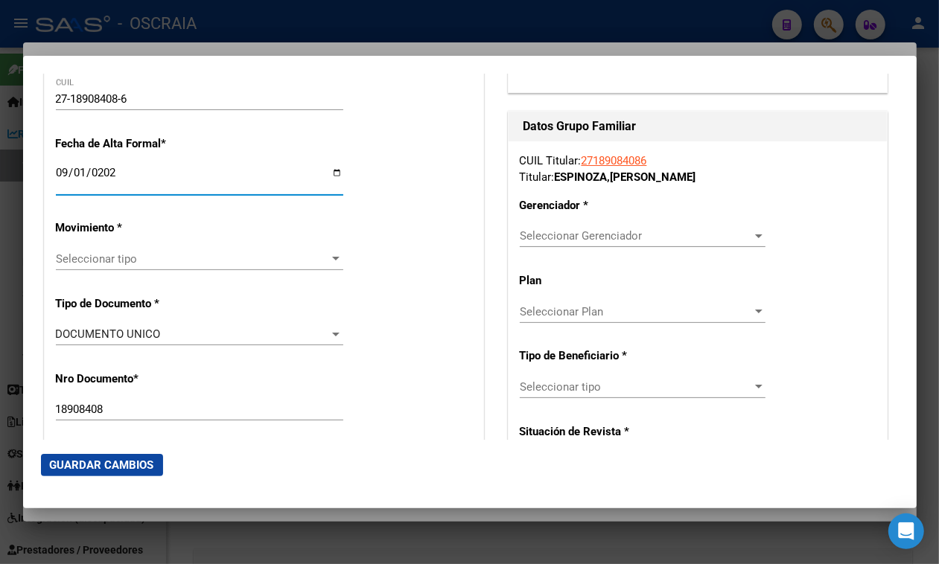
click at [113, 250] on div "Seleccionar tipo Seleccionar tipo" at bounding box center [199, 259] width 287 height 22
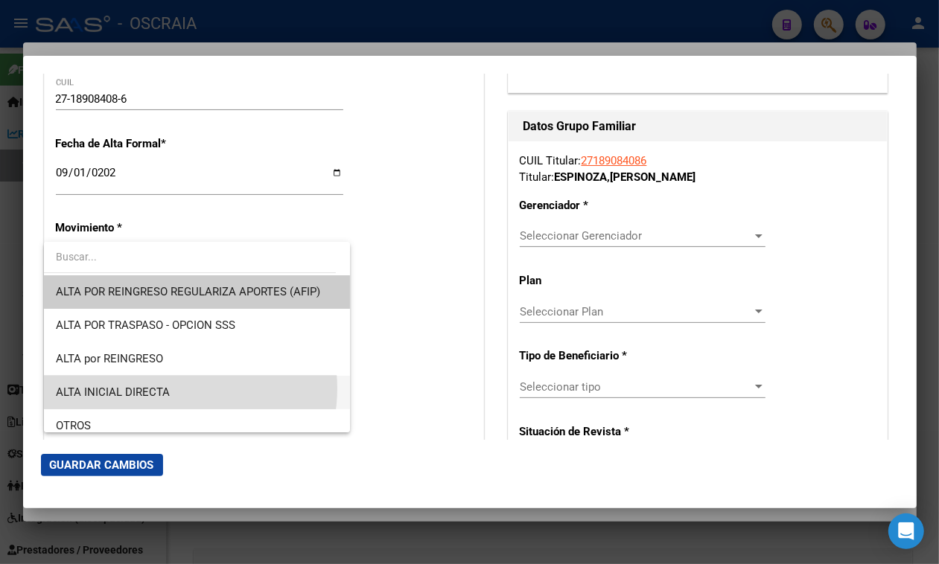
click at [173, 389] on span "ALTA INICIAL DIRECTA" at bounding box center [197, 393] width 282 height 34
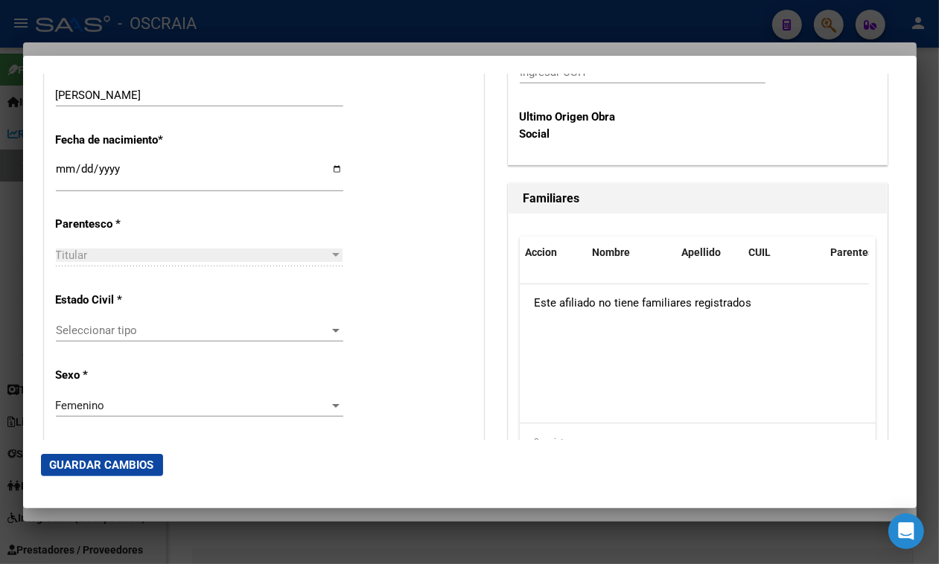
scroll to position [931, 0]
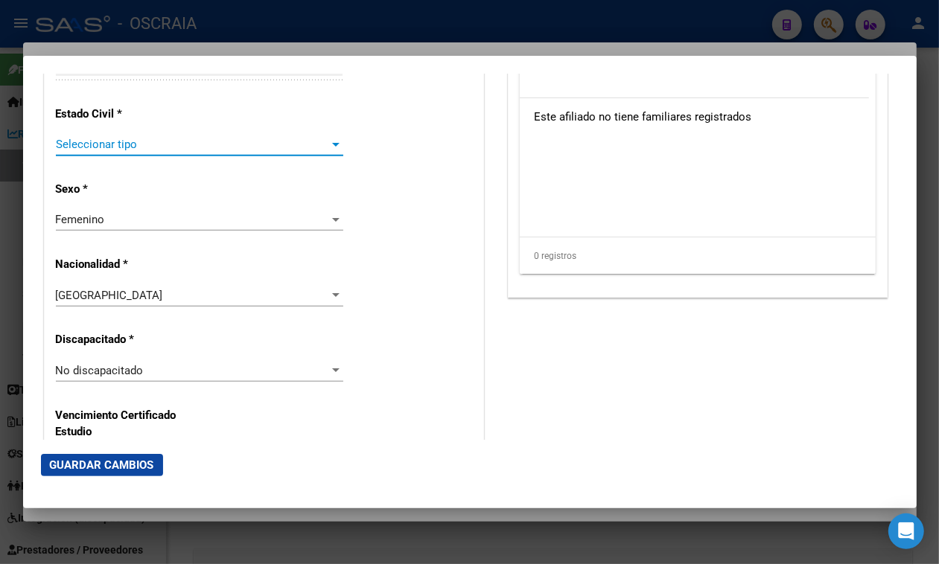
click at [115, 146] on span "Seleccionar tipo" at bounding box center [193, 144] width 274 height 13
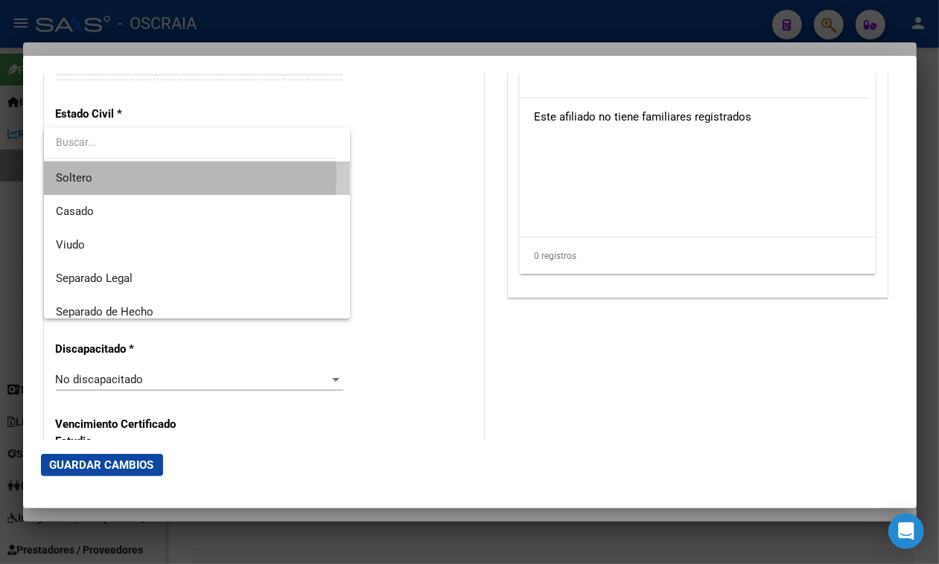
click at [118, 176] on span "Soltero" at bounding box center [197, 179] width 282 height 34
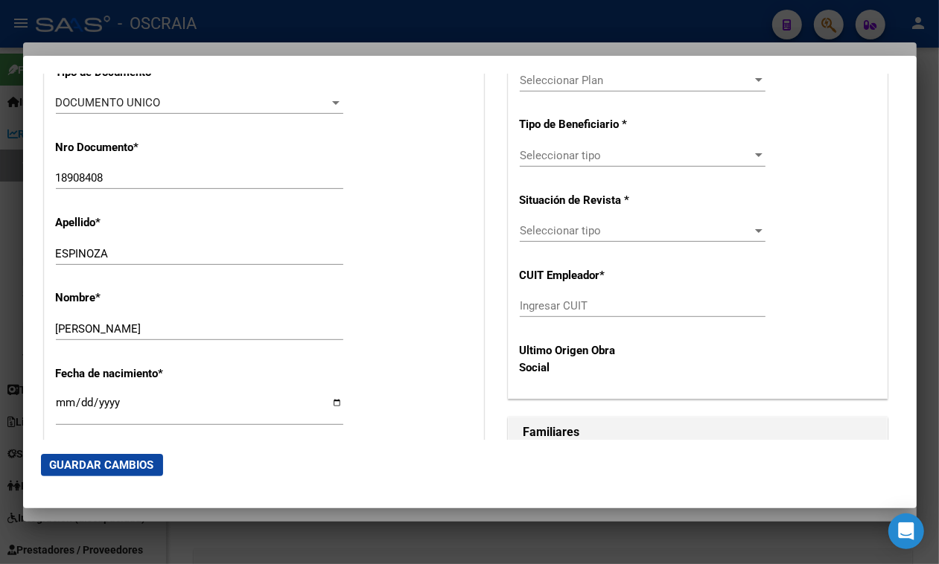
scroll to position [279, 0]
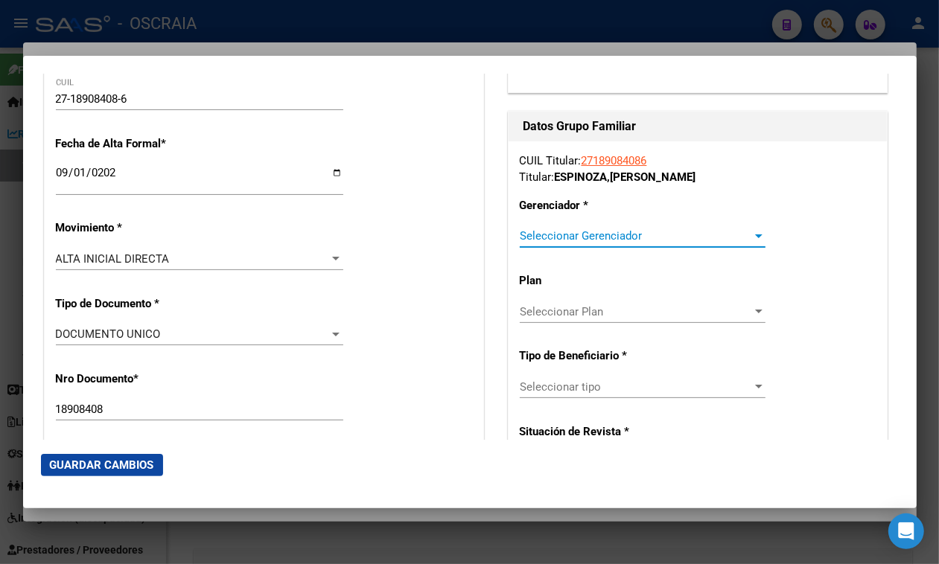
click at [598, 237] on span "Seleccionar Gerenciador" at bounding box center [636, 235] width 232 height 13
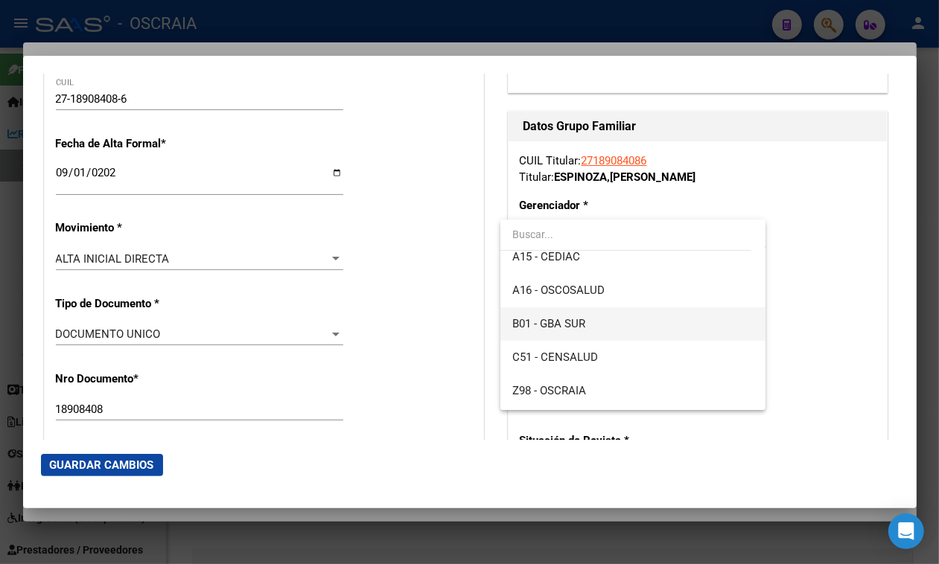
scroll to position [93, 0]
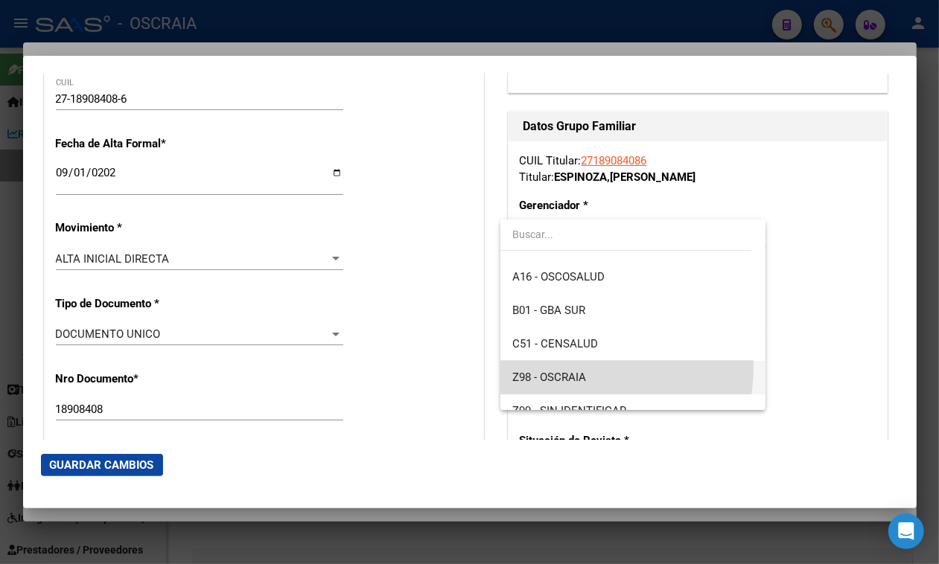
click at [588, 369] on span "Z98 - OSCRAIA" at bounding box center [632, 378] width 241 height 34
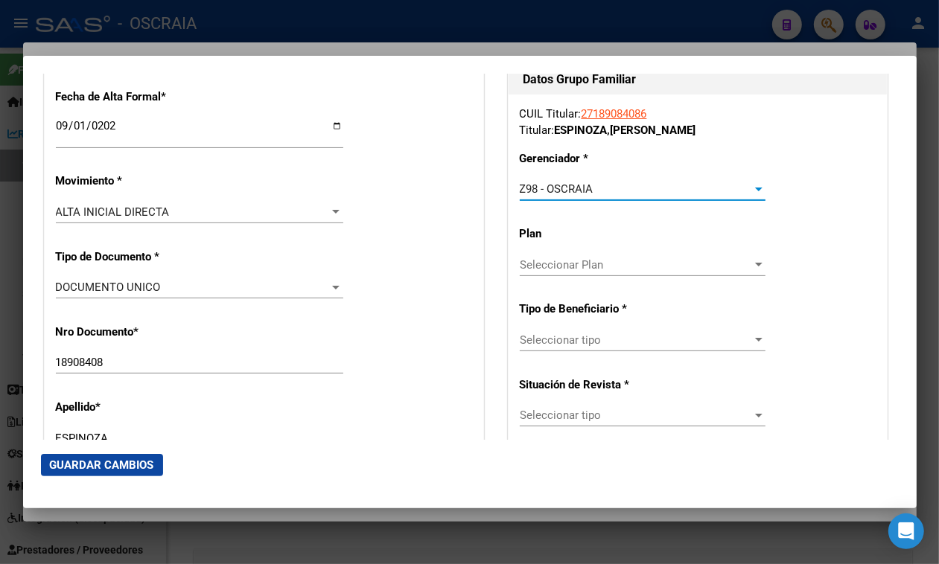
scroll to position [372, 0]
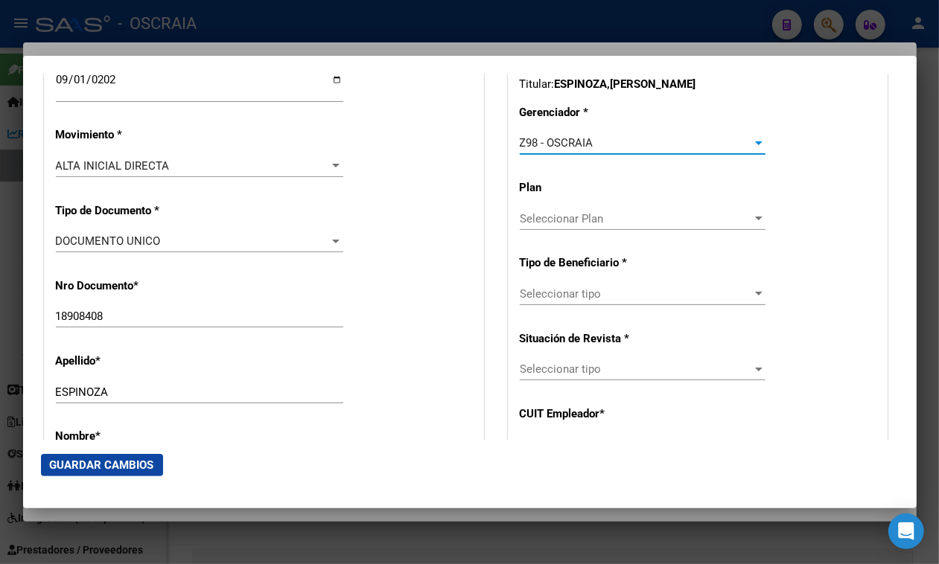
click at [587, 298] on span "Seleccionar tipo" at bounding box center [636, 293] width 232 height 13
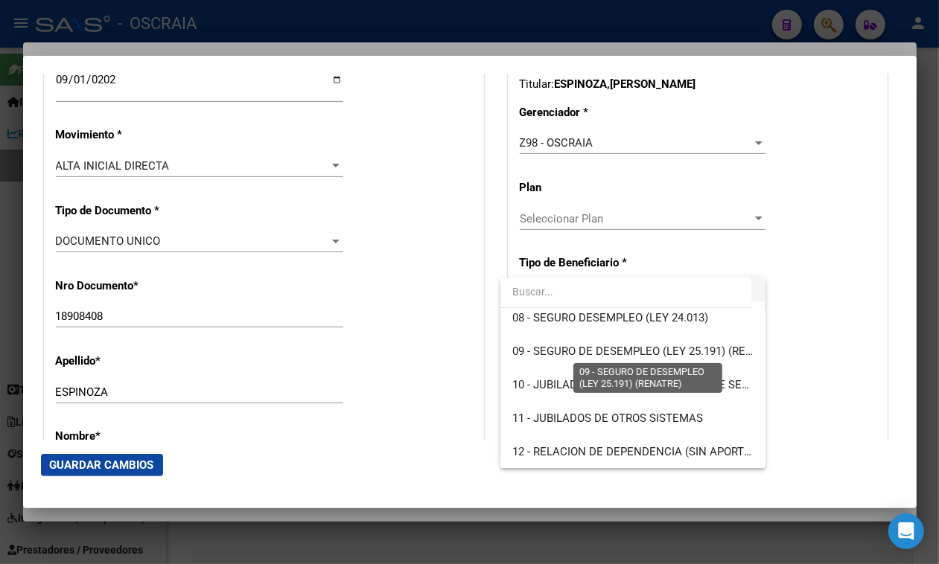
scroll to position [185, 0]
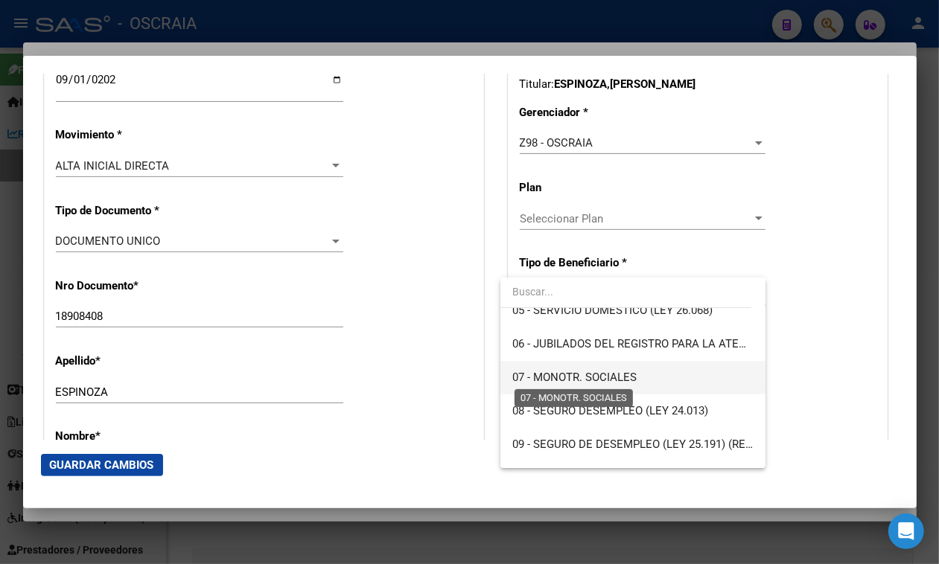
click at [605, 377] on span "07 - MONOTR. SOCIALES" at bounding box center [574, 377] width 124 height 13
type input "27-18908408-6"
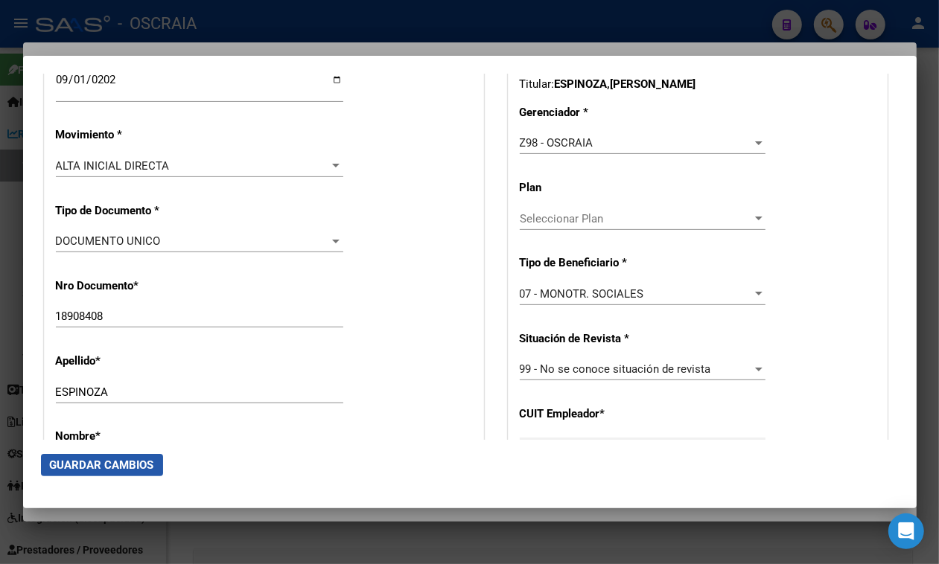
click at [147, 463] on span "Guardar Cambios" at bounding box center [102, 465] width 104 height 13
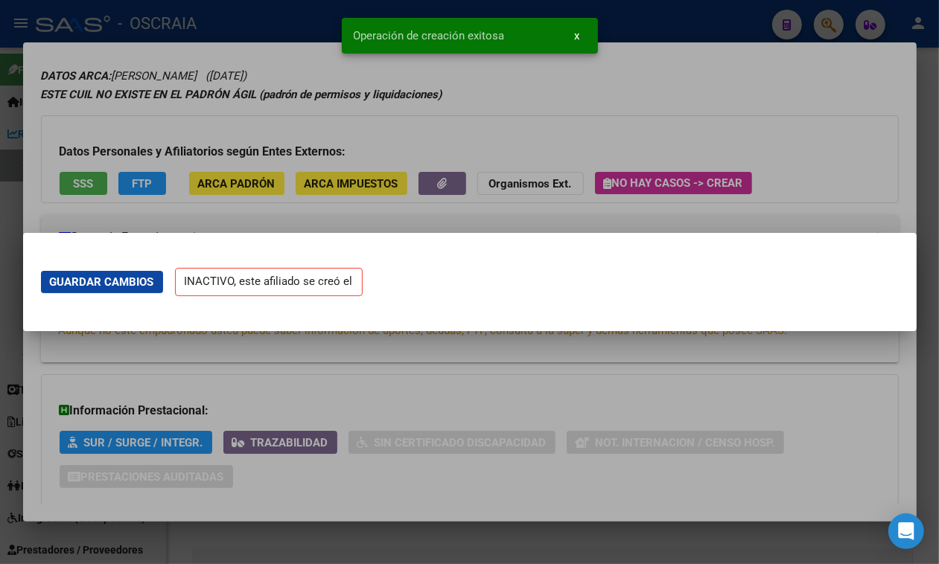
scroll to position [0, 0]
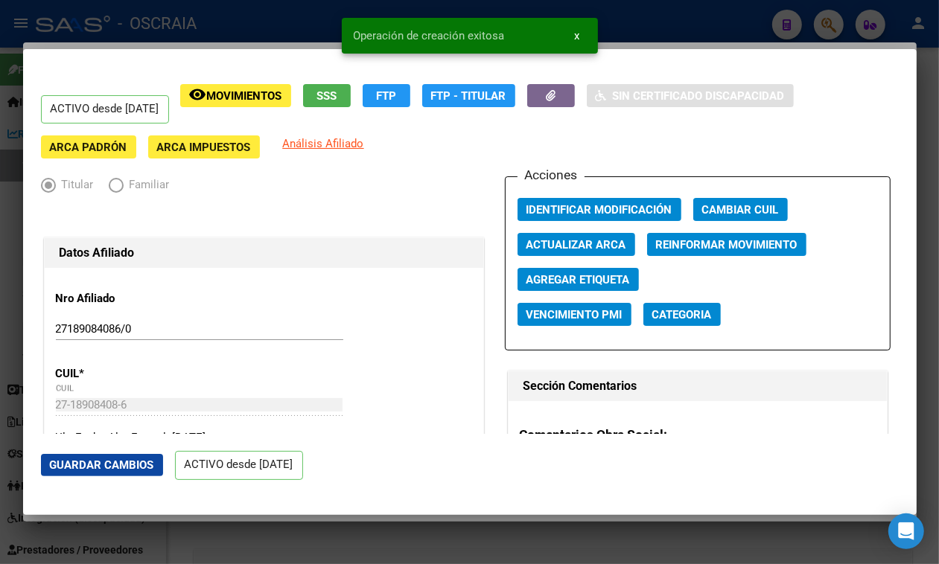
click at [217, 21] on div at bounding box center [469, 282] width 939 height 564
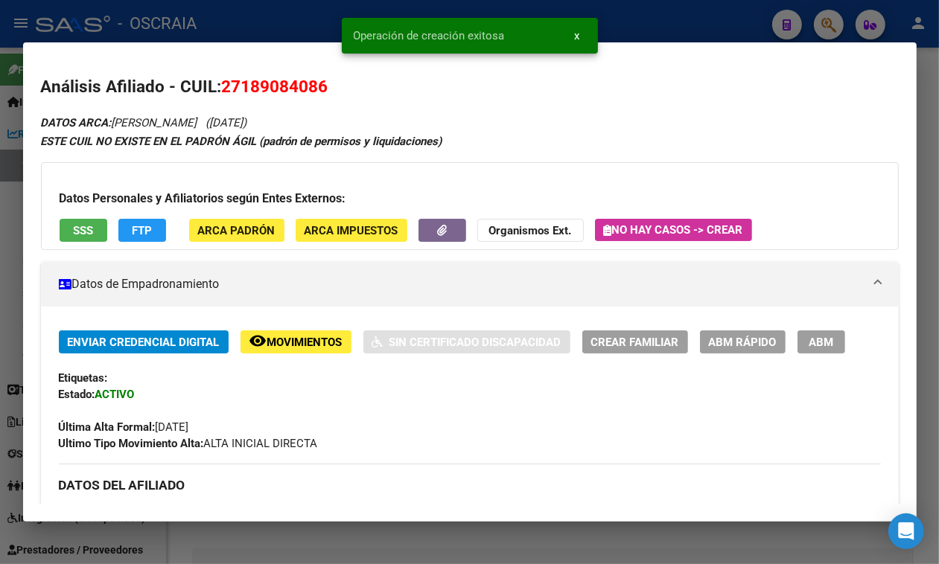
drag, startPoint x: 114, startPoint y: 74, endPoint x: 404, endPoint y: 121, distance: 293.3
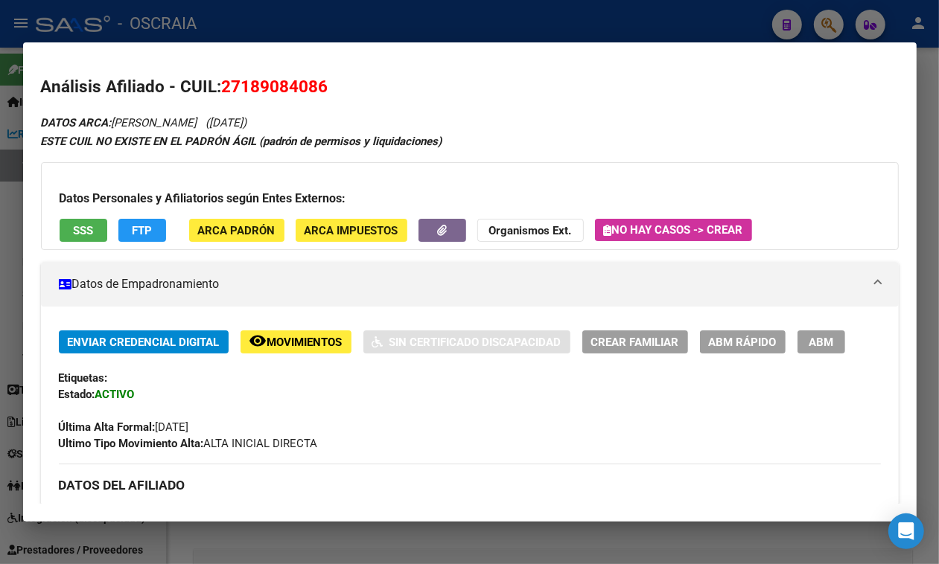
copy icon "[PERSON_NAME] ([DATE])"
click at [263, 91] on span "27189084086" at bounding box center [275, 86] width 106 height 19
copy span "27189084086"
